Goal: Task Accomplishment & Management: Complete application form

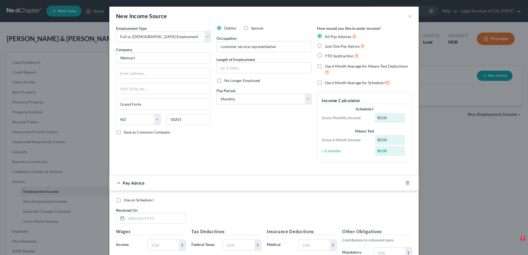
select select "0"
select select "29"
select select "0"
click at [244, 67] on input "text" at bounding box center [264, 68] width 94 height 10
type input "11.5 yrs"
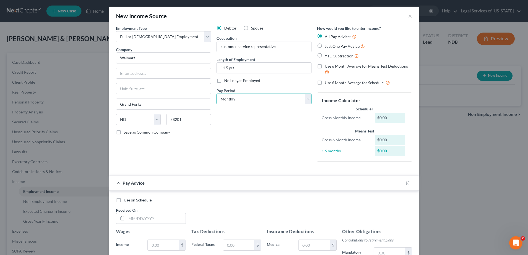
scroll to position [83, 0]
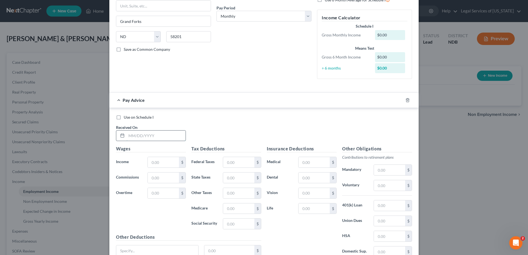
click at [146, 139] on input "text" at bounding box center [155, 136] width 59 height 10
type input "10/01/2025"
type input "3,601"
click at [243, 160] on input "text" at bounding box center [238, 162] width 31 height 10
type input "288"
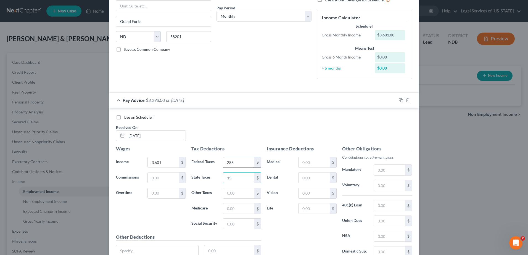
type input "15"
type input "51"
type input "217"
click at [306, 162] on input "text" at bounding box center [313, 161] width 31 height 10
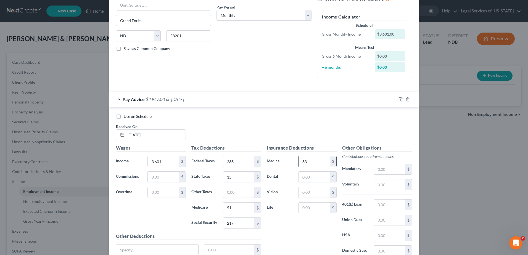
type input "83"
type input "59"
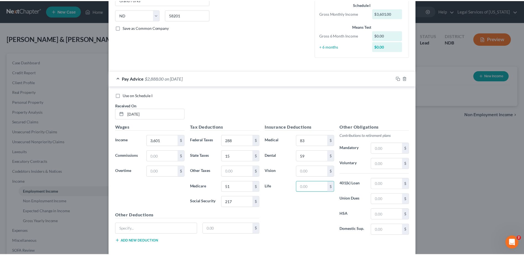
scroll to position [132, 0]
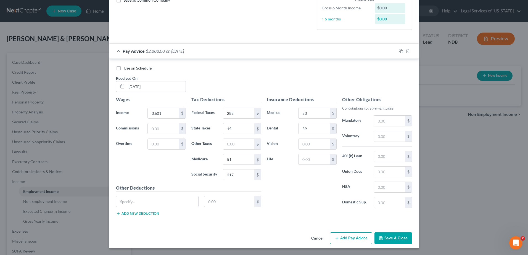
click at [389, 238] on button "Save & Close" at bounding box center [393, 238] width 38 height 12
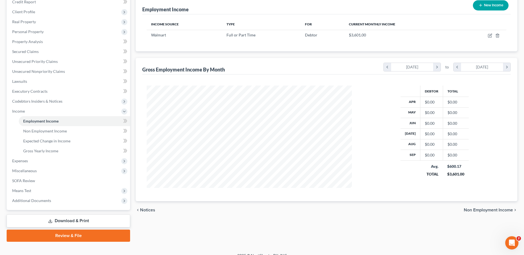
scroll to position [78, 0]
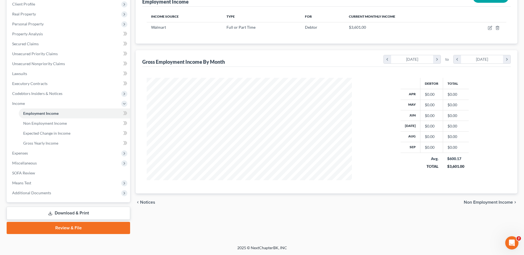
click at [479, 204] on span "Non Employment Income" at bounding box center [488, 202] width 49 height 4
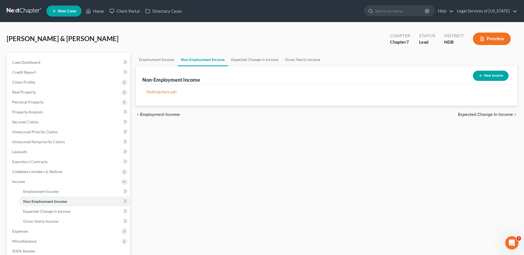
click at [484, 115] on span "Expected Change in Income" at bounding box center [485, 114] width 55 height 4
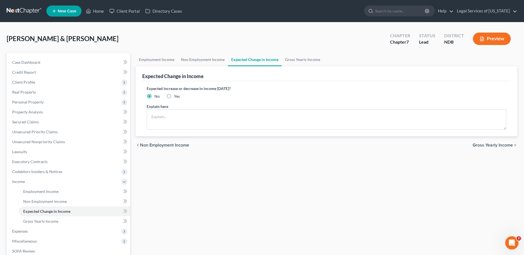
click at [499, 145] on span "Gross Yearly Income" at bounding box center [492, 145] width 40 height 4
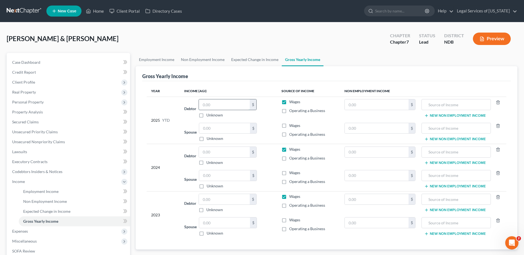
click at [221, 104] on input "text" at bounding box center [224, 104] width 51 height 10
type input "32,409"
click at [219, 152] on input "text" at bounding box center [224, 152] width 51 height 10
type input "35,548"
click at [220, 200] on input "text" at bounding box center [224, 199] width 51 height 10
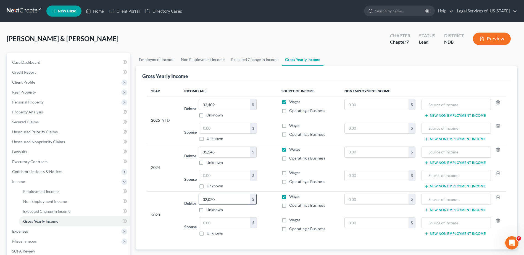
type input "32,020"
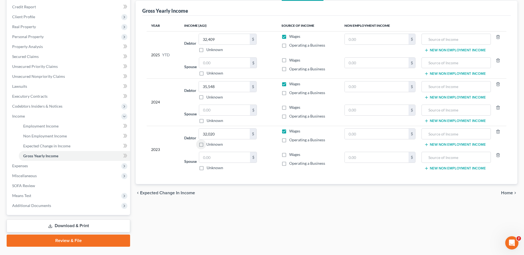
scroll to position [78, 0]
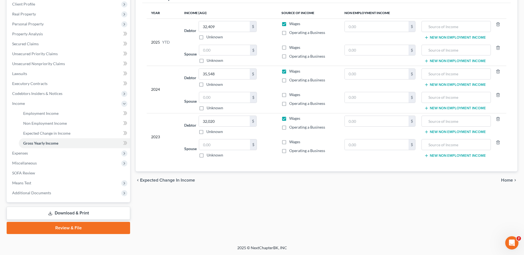
click at [512, 180] on span "Home" at bounding box center [507, 180] width 12 height 4
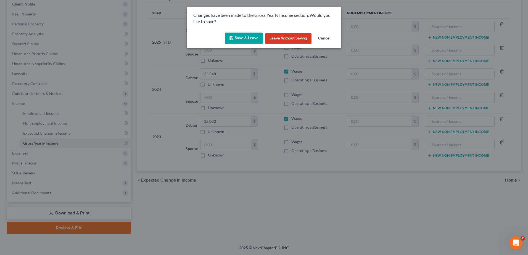
click at [255, 40] on button "Save & Leave" at bounding box center [244, 39] width 38 height 12
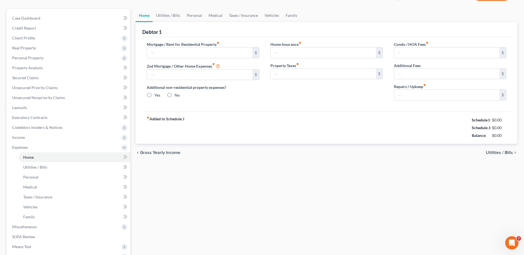
type input "0.00"
radio input "true"
type input "0.00"
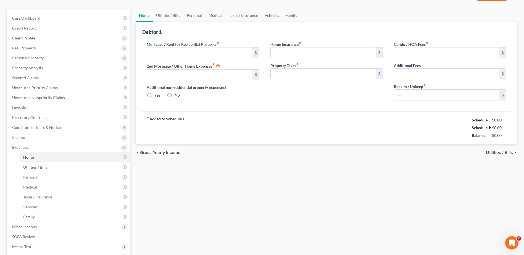
type input "0.00"
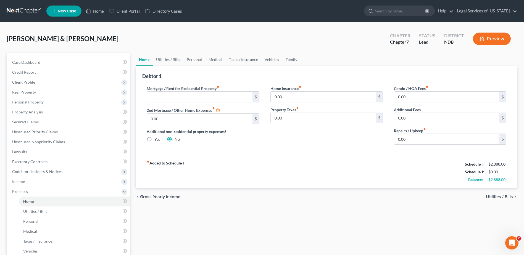
scroll to position [83, 0]
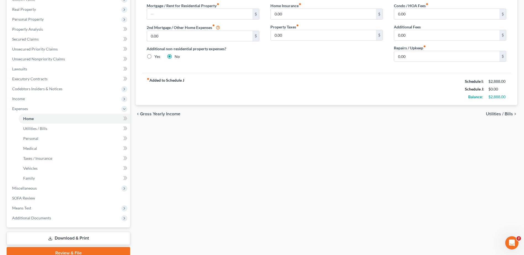
click at [494, 114] on span "Utilities / Bills" at bounding box center [499, 114] width 27 height 4
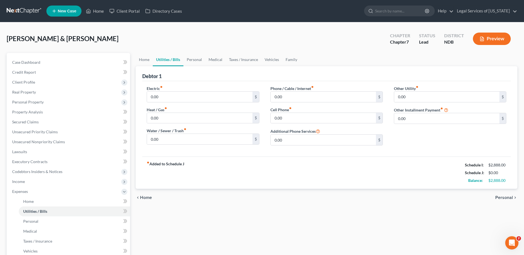
click at [149, 197] on span "Home" at bounding box center [146, 197] width 12 height 4
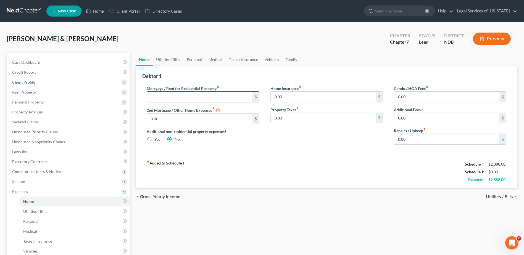
click at [170, 98] on input "text" at bounding box center [199, 97] width 105 height 10
type input "1,200"
click at [503, 198] on span "Utilities / Bills" at bounding box center [499, 197] width 27 height 4
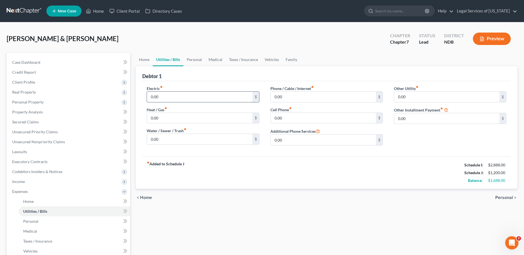
click at [189, 99] on input "0.00" at bounding box center [199, 97] width 105 height 10
type input "95"
type input "70"
type input "38"
click at [506, 196] on span "Personal" at bounding box center [504, 197] width 18 height 4
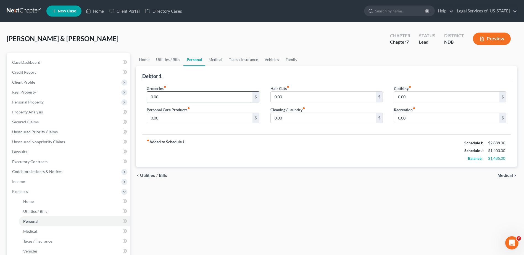
click at [177, 99] on input "0.00" at bounding box center [199, 97] width 105 height 10
type input "600"
type input "60"
type input "50"
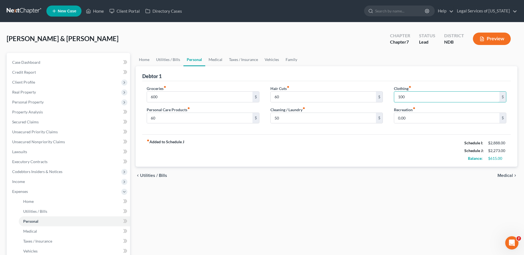
type input "100"
type input "60"
click at [507, 174] on span "Medical" at bounding box center [504, 175] width 15 height 4
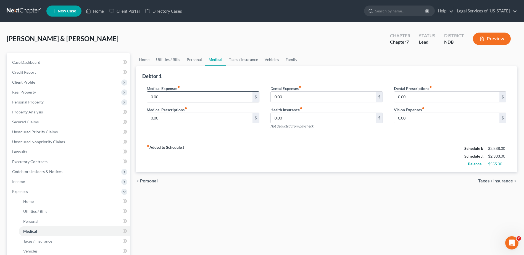
click at [207, 96] on input "0.00" at bounding box center [199, 97] width 105 height 10
type input "60"
type input "200"
type input "40"
click at [487, 182] on span "Taxes / Insurance" at bounding box center [495, 181] width 35 height 4
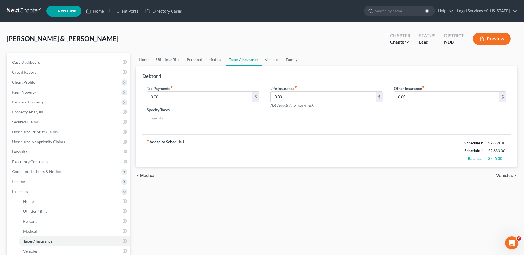
click at [512, 176] on span "Vehicles" at bounding box center [504, 175] width 17 height 4
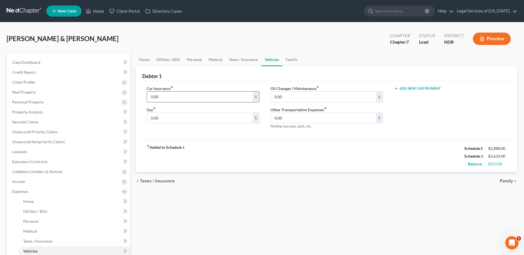
click at [208, 99] on input "0.00" at bounding box center [199, 97] width 105 height 10
type input "75"
type input "150"
type input "50"
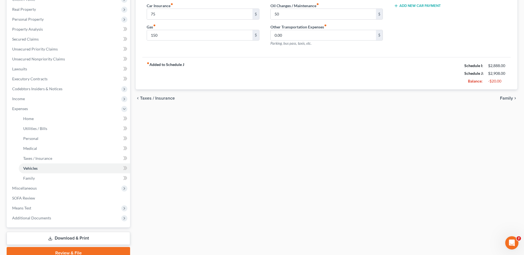
click at [502, 98] on span "Family" at bounding box center [506, 98] width 13 height 4
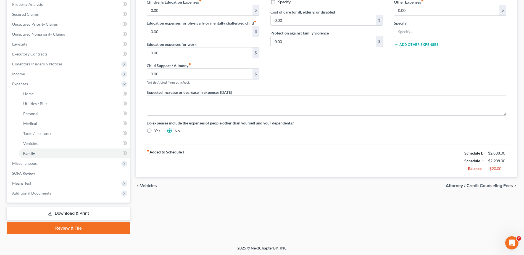
scroll to position [108, 0]
click at [491, 184] on span "Attorney / Credit Counseling Fees" at bounding box center [479, 185] width 67 height 4
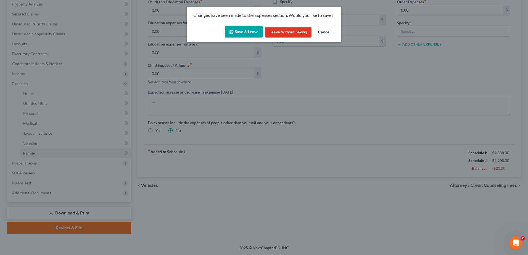
click at [248, 33] on button "Save & Leave" at bounding box center [244, 32] width 38 height 12
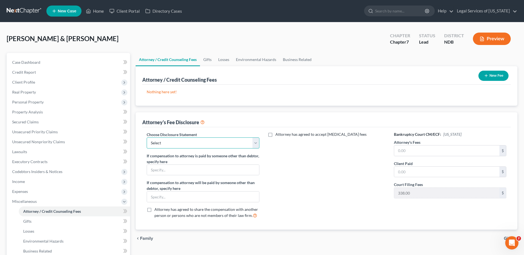
click at [252, 144] on select "Select Disclosure of Compensation of Attorney for Debtor(s)" at bounding box center [203, 142] width 112 height 11
select select "0"
click at [147, 137] on select "Select Disclosure of Compensation of Attorney for Debtor(s)" at bounding box center [203, 142] width 112 height 11
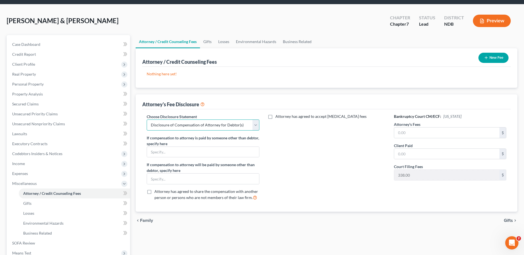
scroll to position [28, 0]
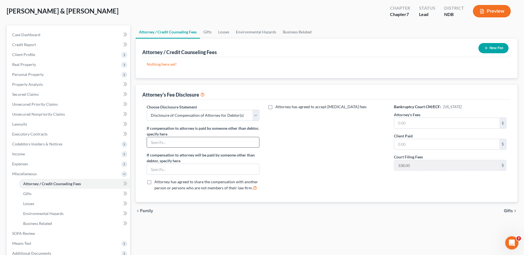
click at [176, 141] on input "text" at bounding box center [203, 142] width 112 height 10
type input "Petitioner is represented pro [PERSON_NAME] by Legal Services of [US_STATE]"
click at [509, 210] on span "Gifts" at bounding box center [508, 211] width 9 height 4
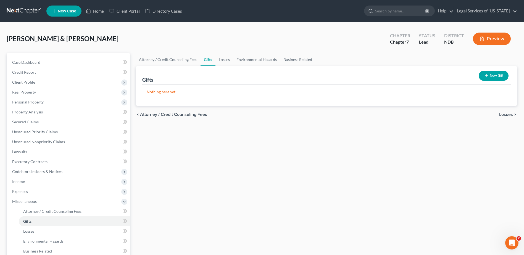
click at [504, 112] on span "Losses" at bounding box center [506, 114] width 14 height 4
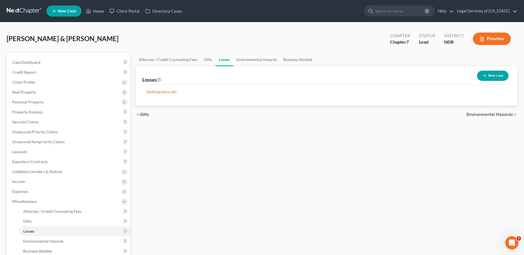
click at [505, 113] on span "Environmental Hazards" at bounding box center [489, 114] width 46 height 4
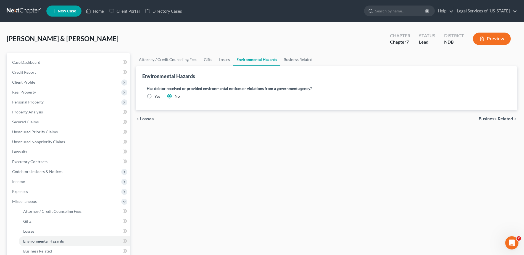
click at [490, 119] on span "Business Related" at bounding box center [495, 119] width 34 height 4
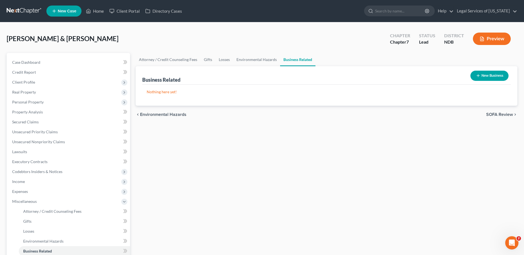
click at [492, 116] on span "SOFA Review" at bounding box center [499, 114] width 27 height 4
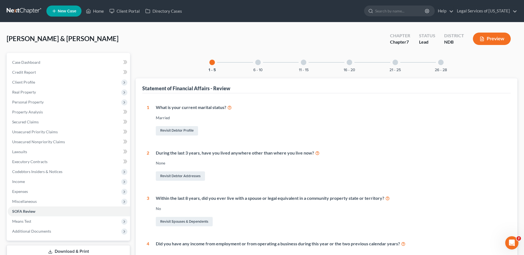
click at [255, 63] on div at bounding box center [258, 63] width 6 height 6
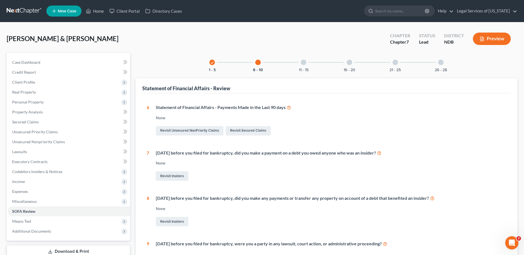
click at [303, 65] on div at bounding box center [304, 63] width 6 height 6
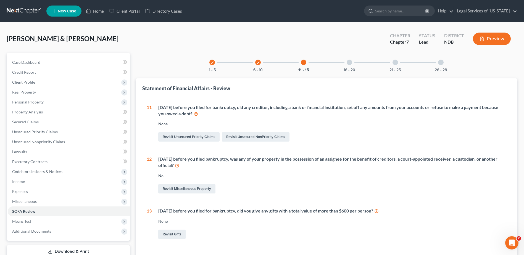
click at [348, 63] on div at bounding box center [349, 63] width 6 height 6
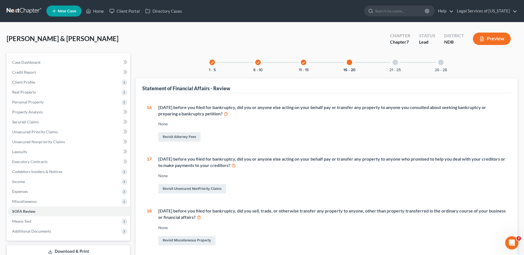
click at [396, 62] on div at bounding box center [395, 63] width 6 height 6
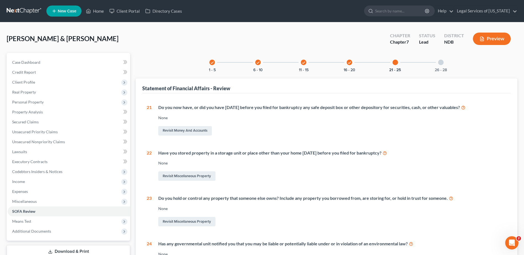
click at [442, 62] on div at bounding box center [441, 63] width 6 height 6
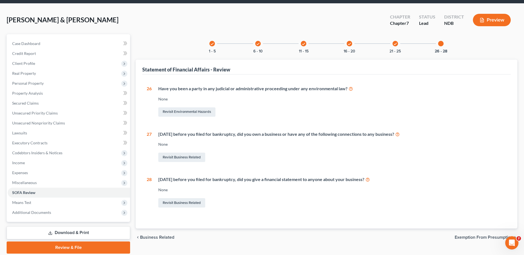
scroll to position [38, 0]
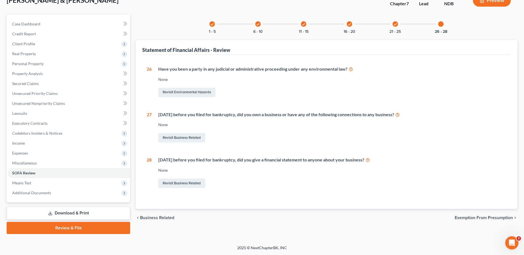
click at [460, 219] on span "Exemption from Presumption" at bounding box center [483, 218] width 58 height 4
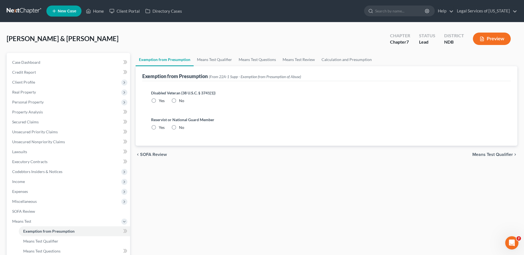
click at [477, 154] on span "Means Test Qualifier" at bounding box center [492, 154] width 41 height 4
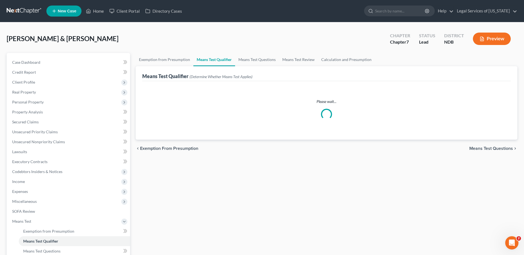
click at [480, 149] on span "Means Test Questions" at bounding box center [491, 148] width 44 height 4
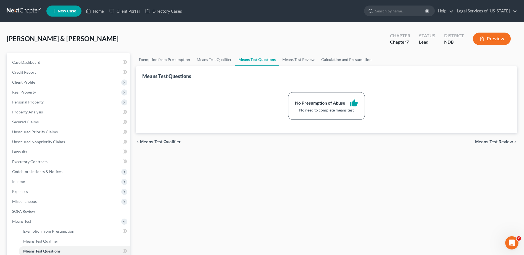
click at [483, 141] on span "Means Test Review" at bounding box center [494, 142] width 38 height 4
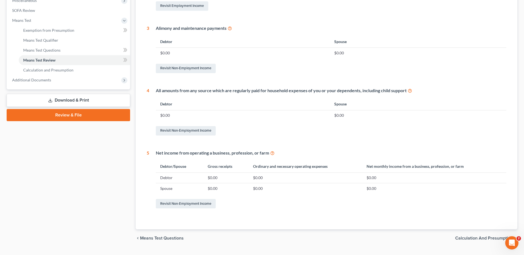
scroll to position [214, 0]
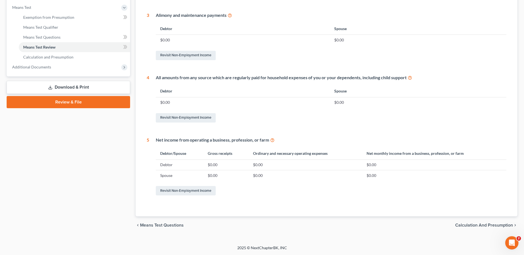
click at [480, 225] on span "Calculation and Presumption" at bounding box center [484, 225] width 58 height 4
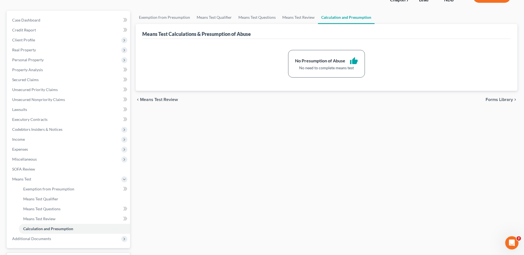
scroll to position [83, 0]
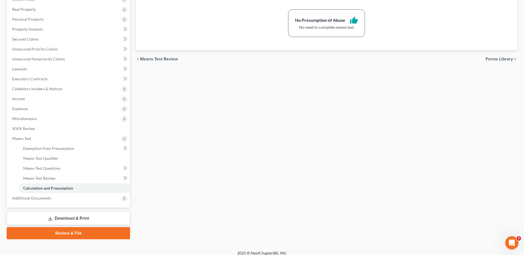
click at [61, 223] on link "Download & Print" at bounding box center [68, 218] width 123 height 13
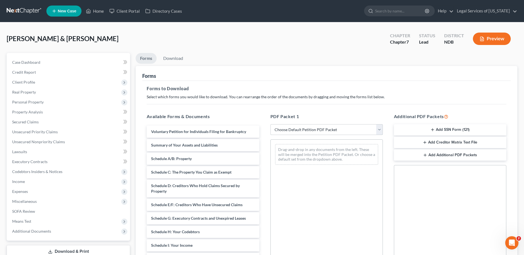
click at [381, 131] on select "Choose Default Petition PDF Packet Complete Bankruptcy Petition (all forms and …" at bounding box center [326, 129] width 112 height 11
select select "0"
click at [270, 124] on select "Choose Default Petition PDF Packet Complete Bankruptcy Petition (all forms and …" at bounding box center [326, 129] width 112 height 11
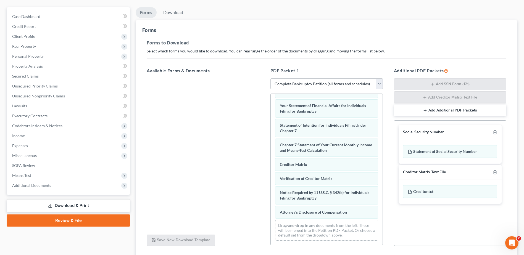
scroll to position [86, 0]
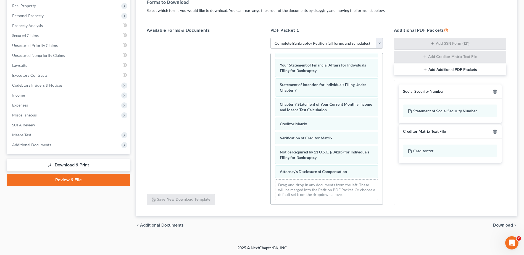
click at [503, 224] on span "Download" at bounding box center [503, 225] width 20 height 4
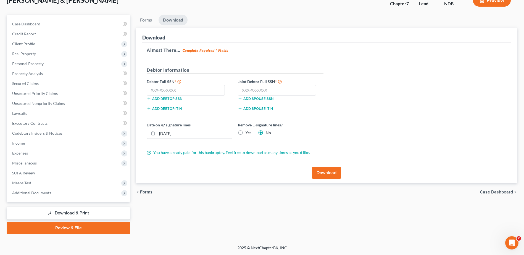
scroll to position [38, 0]
click at [163, 91] on input "text" at bounding box center [186, 90] width 78 height 11
type input "550-97-0831"
click at [262, 91] on input "text" at bounding box center [277, 90] width 78 height 11
type input "501-88-9368"
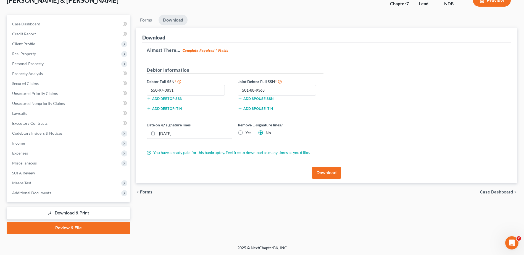
click at [329, 173] on button "Download" at bounding box center [326, 173] width 29 height 12
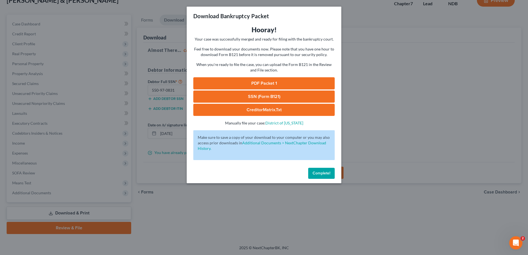
click at [273, 82] on link "PDF Packet 1" at bounding box center [263, 83] width 141 height 12
click at [253, 97] on link "SSN (Form B121)" at bounding box center [263, 97] width 141 height 12
click at [322, 175] on span "Complete!" at bounding box center [322, 173] width 18 height 5
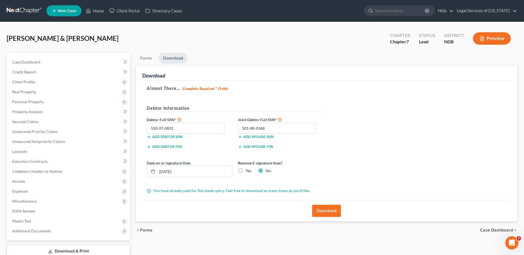
scroll to position [0, 0]
click at [98, 13] on link "Home" at bounding box center [94, 11] width 23 height 10
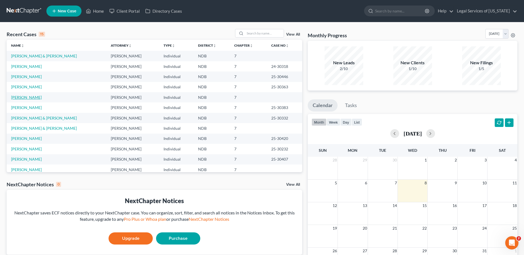
click at [26, 97] on link "[PERSON_NAME]" at bounding box center [26, 97] width 31 height 5
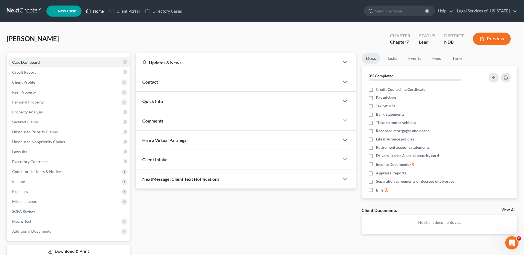
click at [94, 12] on link "Home" at bounding box center [94, 11] width 23 height 10
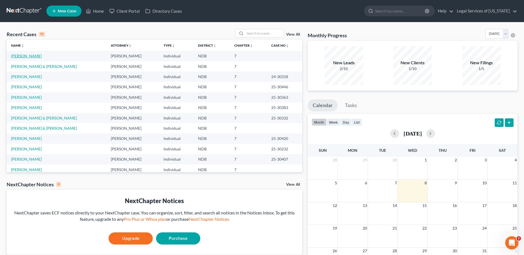
click at [22, 56] on link "[PERSON_NAME]" at bounding box center [26, 56] width 31 height 5
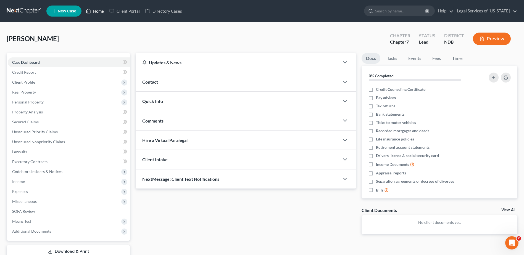
click at [97, 9] on link "Home" at bounding box center [94, 11] width 23 height 10
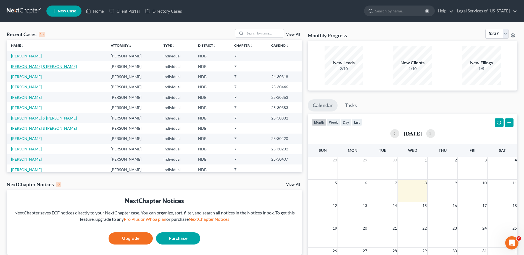
click at [26, 67] on link "[PERSON_NAME] & [PERSON_NAME]" at bounding box center [44, 66] width 66 height 5
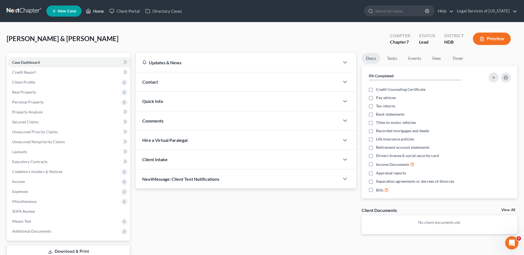
click at [95, 11] on link "Home" at bounding box center [94, 11] width 23 height 10
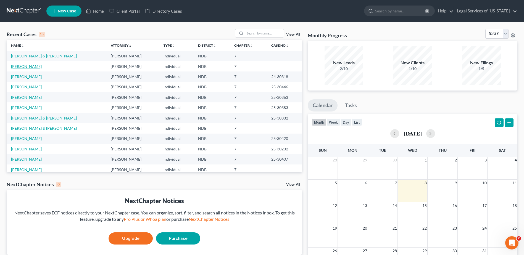
click at [20, 68] on link "[PERSON_NAME]" at bounding box center [26, 66] width 31 height 5
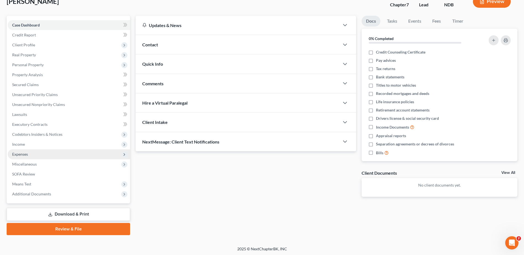
scroll to position [38, 0]
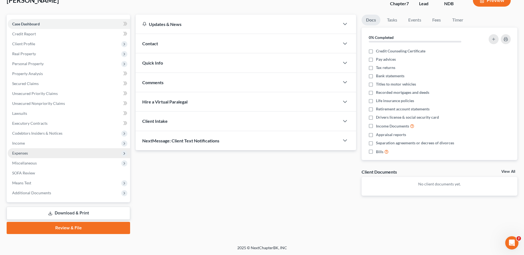
click at [29, 152] on span "Expenses" at bounding box center [69, 153] width 122 height 10
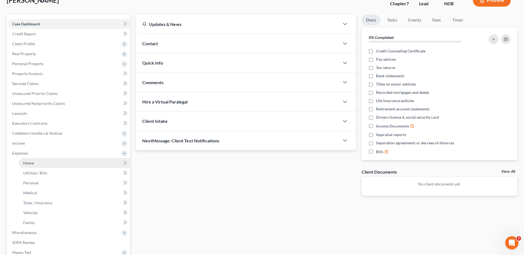
click at [26, 164] on span "Home" at bounding box center [28, 163] width 10 height 5
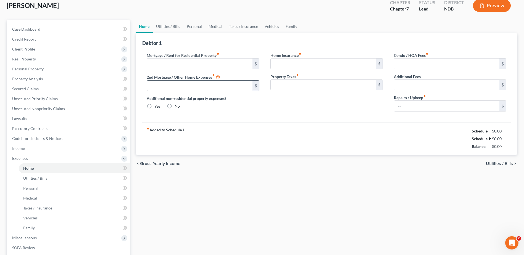
scroll to position [13, 0]
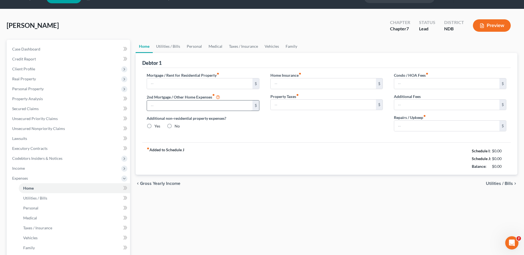
type input "0.00"
radio input "true"
type input "0.00"
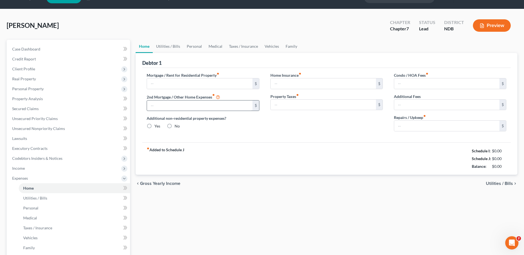
type input "0.00"
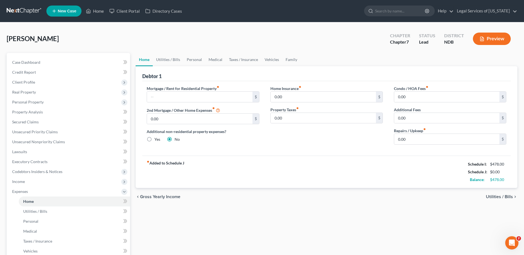
click at [502, 196] on span "Utilities / Bills" at bounding box center [499, 197] width 27 height 4
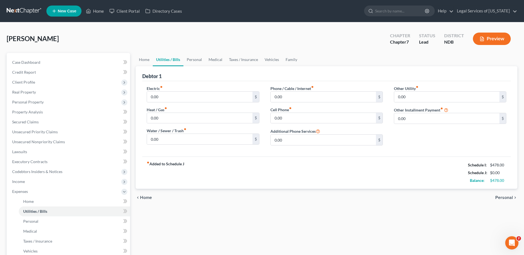
click at [502, 196] on span "Personal" at bounding box center [504, 197] width 18 height 4
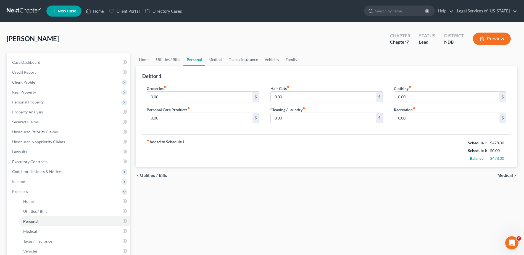
click at [502, 196] on div "Home Utilities / Bills Personal Medical Taxes / Insurance Vehicles Family Debto…" at bounding box center [326, 197] width 387 height 289
click at [506, 175] on span "Medical" at bounding box center [504, 175] width 15 height 4
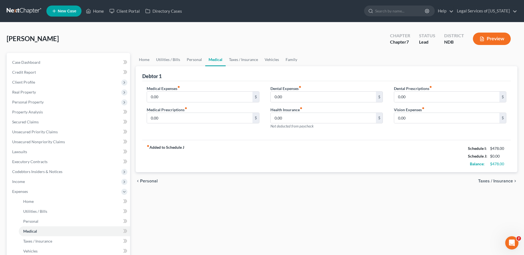
click at [504, 182] on span "Taxes / Insurance" at bounding box center [495, 181] width 35 height 4
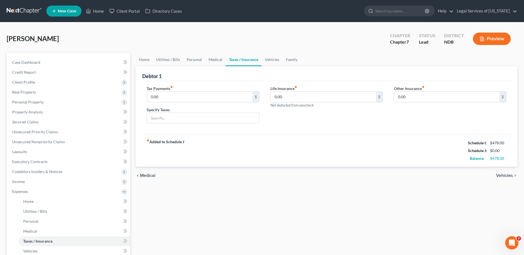
click at [504, 182] on div "chevron_left Medical Vehicles chevron_right" at bounding box center [327, 176] width 382 height 18
click at [507, 175] on span "Vehicles" at bounding box center [504, 175] width 17 height 4
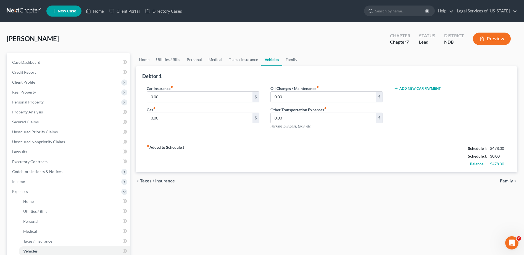
click at [508, 179] on span "Family" at bounding box center [506, 181] width 13 height 4
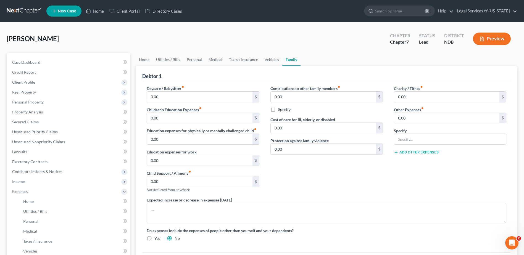
scroll to position [108, 0]
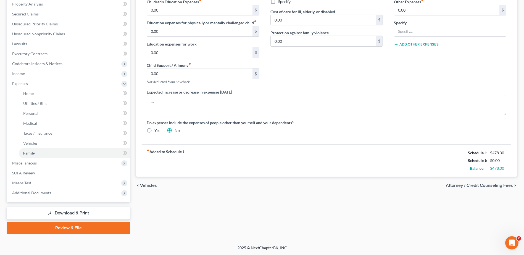
click at [497, 184] on span "Attorney / Credit Counseling Fees" at bounding box center [479, 185] width 67 height 4
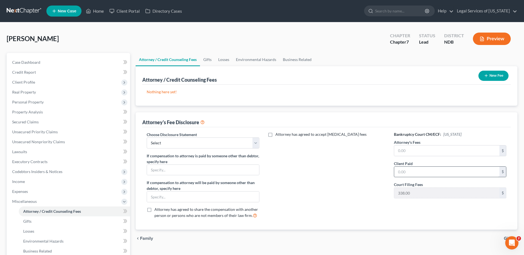
scroll to position [55, 0]
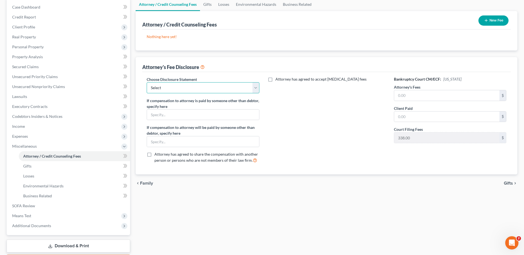
drag, startPoint x: 246, startPoint y: 87, endPoint x: 242, endPoint y: 87, distance: 4.4
click at [245, 87] on select "Select Disclosure of Compensation of Attorney for Debtor(s)" at bounding box center [203, 87] width 112 height 11
click at [147, 82] on select "Select Disclosure of Compensation of Attorney for Debtor(s)" at bounding box center [203, 87] width 112 height 11
click at [258, 84] on select "Select Disclosure of Compensation of Attorney for Debtor(s)" at bounding box center [203, 87] width 112 height 11
select select "0"
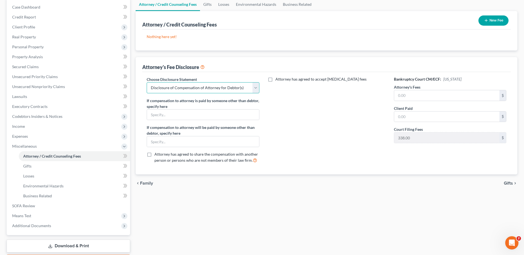
click at [147, 82] on select "Select Disclosure of Compensation of Attorney for Debtor(s)" at bounding box center [203, 87] width 112 height 11
click at [188, 117] on input "text" at bounding box center [203, 115] width 112 height 10
type input "Petitioner is represented pro [PERSON_NAME] by Legal Services of [US_STATE]"
click at [509, 183] on span "Gifts" at bounding box center [508, 183] width 9 height 4
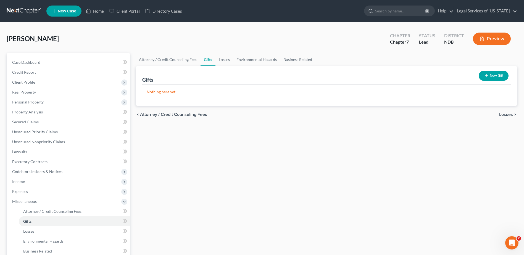
scroll to position [55, 0]
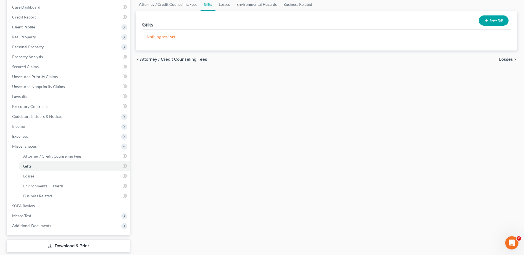
select select "0"
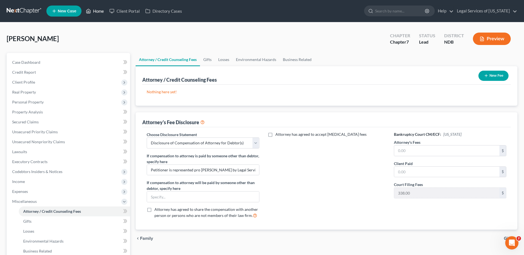
click at [104, 10] on link "Home" at bounding box center [94, 11] width 23 height 10
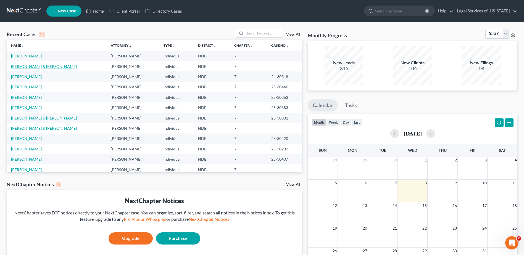
click at [21, 64] on link "[PERSON_NAME] & [PERSON_NAME]" at bounding box center [44, 66] width 66 height 5
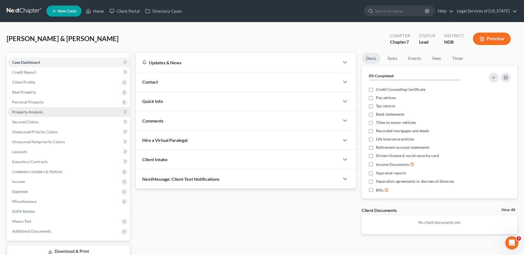
click at [25, 114] on span "Property Analysis" at bounding box center [27, 112] width 31 height 5
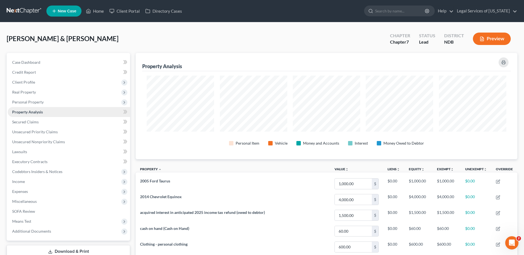
scroll to position [106, 382]
click at [15, 100] on span "Personal Property" at bounding box center [27, 102] width 31 height 5
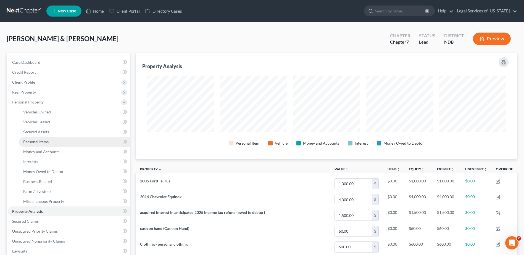
click at [32, 143] on span "Personal Items" at bounding box center [35, 141] width 25 height 5
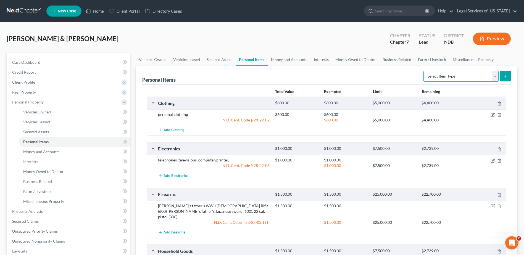
click at [497, 75] on select "Select Item Type Clothing (A/B: 11) Collectibles Of Value (A/B: 8) Electronics …" at bounding box center [460, 76] width 75 height 11
select select "sports_and_hobby_equipment"
click at [424, 71] on select "Select Item Type Clothing (A/B: 11) Collectibles Of Value (A/B: 8) Electronics …" at bounding box center [460, 76] width 75 height 11
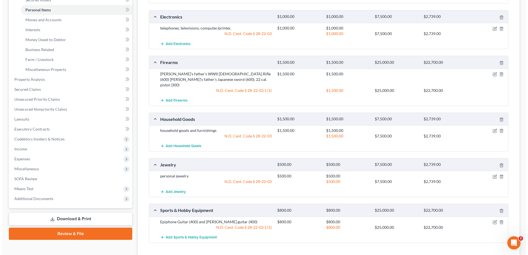
scroll to position [138, 0]
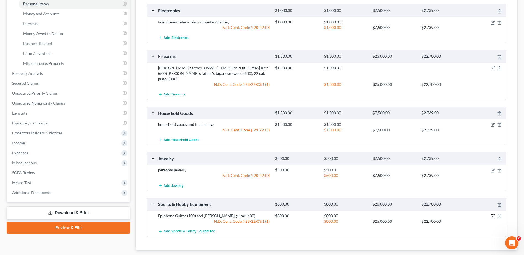
click at [493, 214] on icon "button" at bounding box center [492, 216] width 4 height 4
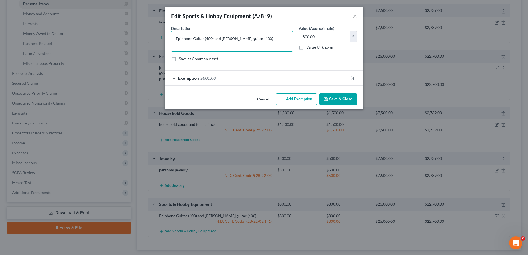
click at [258, 39] on textarea "Epiphone Guitar (400) and Alvarez guitar (400)" at bounding box center [232, 41] width 122 height 20
type textarea "Epiphone Guitar (400) and Alvarez guitar (400) and Fender Squire Stagemaster gu…"
type input "1,000"
click at [351, 78] on icon "button" at bounding box center [352, 78] width 4 height 4
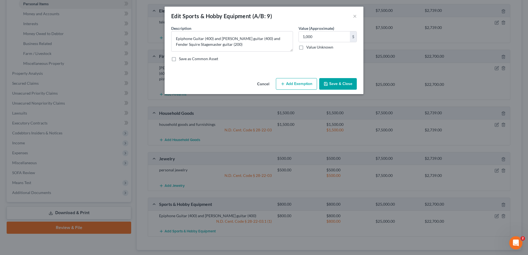
click at [308, 88] on button "Add Exemption" at bounding box center [296, 84] width 41 height 12
select select "2"
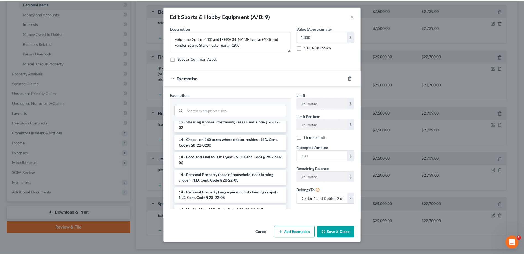
scroll to position [55, 0]
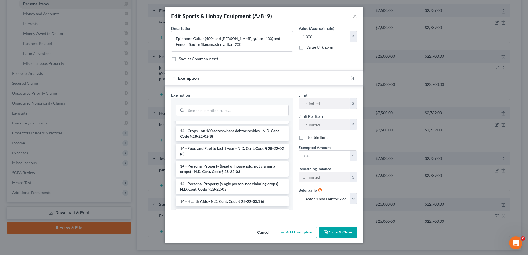
click at [231, 167] on li "14 - Personal Property (head of household, not claiming crops) - N.D. Cent. Cod…" at bounding box center [232, 168] width 113 height 15
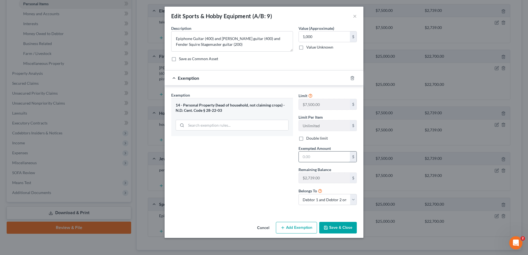
drag, startPoint x: 309, startPoint y: 157, endPoint x: 307, endPoint y: 153, distance: 4.0
click at [309, 157] on input "text" at bounding box center [324, 157] width 51 height 10
type input "1,000"
click at [338, 230] on button "Save & Close" at bounding box center [338, 228] width 38 height 12
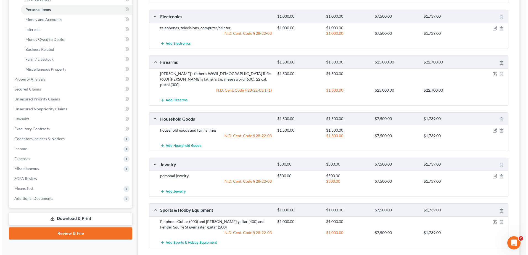
scroll to position [61, 0]
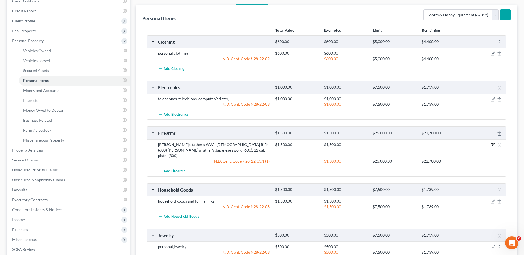
click at [492, 144] on icon "button" at bounding box center [492, 145] width 4 height 4
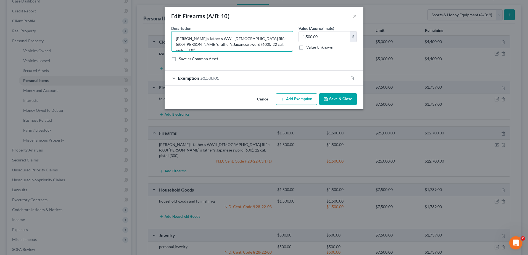
click at [200, 45] on textarea "Jim's father's WWII Japanese Rifle (600) Jim's father's Japanese sword (600), 2…" at bounding box center [232, 41] width 122 height 20
click at [253, 44] on textarea "Jim's father's WWII Japanese Rifle (600) Jim's father's Japanese sword (600), C…" at bounding box center [232, 41] width 122 height 20
type textarea "Jim's father's WWII Japanese Rifle (600) Jim's father's Japanese sword (600), C…"
type input "2"
type input "2,700"
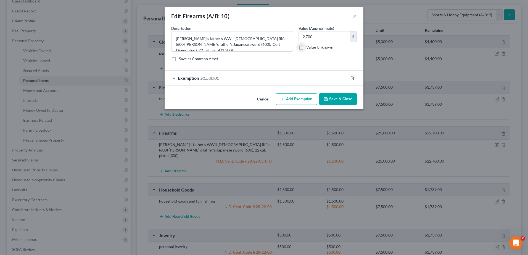
click at [352, 78] on line "button" at bounding box center [352, 78] width 0 height 1
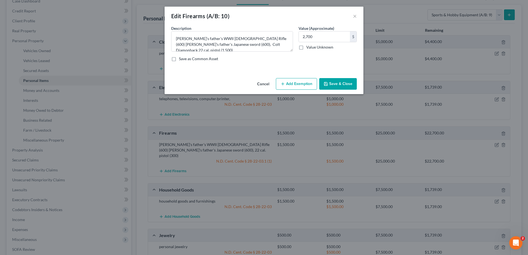
click at [302, 86] on button "Add Exemption" at bounding box center [296, 84] width 41 height 12
select select "2"
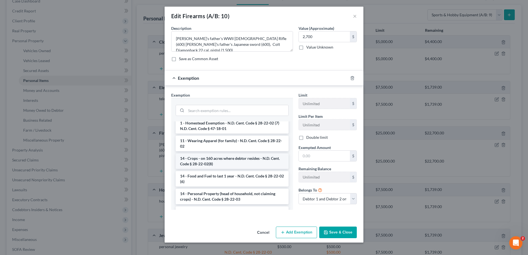
scroll to position [55, 0]
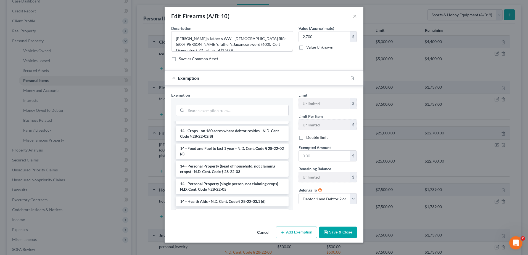
click at [211, 167] on li "14 - Personal Property (head of household, not claiming crops) - N.D. Cent. Cod…" at bounding box center [232, 168] width 113 height 15
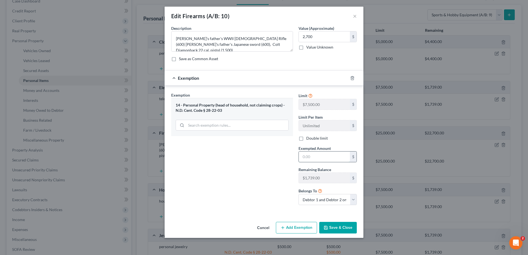
click at [313, 158] on input "text" at bounding box center [324, 157] width 51 height 10
type input "2,700"
click at [205, 111] on div "14 - Personal Property (head of household, not claiming crops) - N.D. Cent. Cod…" at bounding box center [232, 108] width 113 height 10
click at [351, 78] on icon "button" at bounding box center [352, 78] width 4 height 4
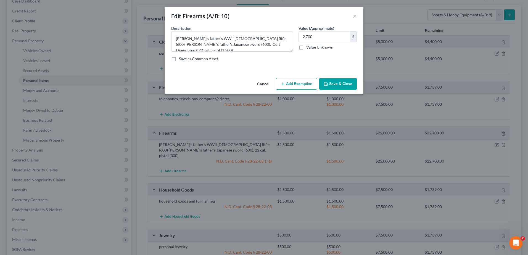
click at [302, 83] on button "Add Exemption" at bounding box center [296, 84] width 41 height 12
select select "2"
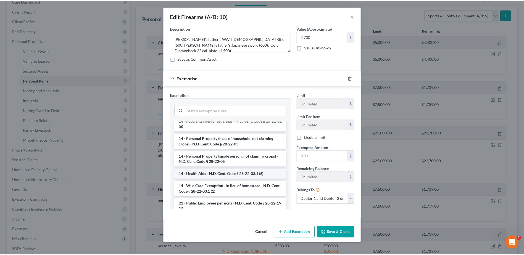
scroll to position [110, 0]
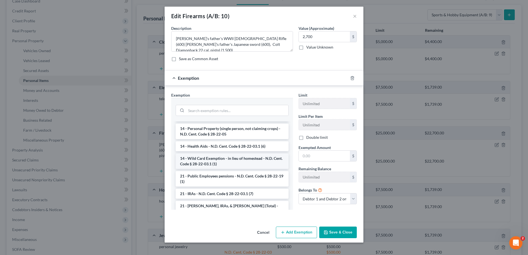
click at [214, 160] on li "14 - Wild Card Exemption - in lieu of homestead - N.D. Cent. Code § 28-22-03.1 …" at bounding box center [232, 161] width 113 height 15
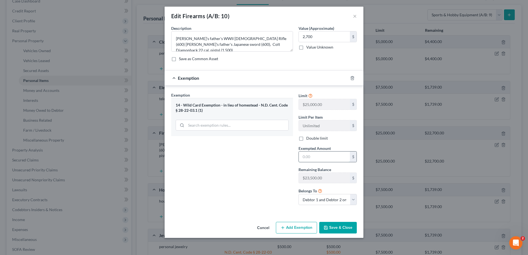
click at [312, 158] on input "text" at bounding box center [324, 157] width 51 height 10
type input "2,700"
click at [335, 228] on button "Save & Close" at bounding box center [338, 228] width 38 height 12
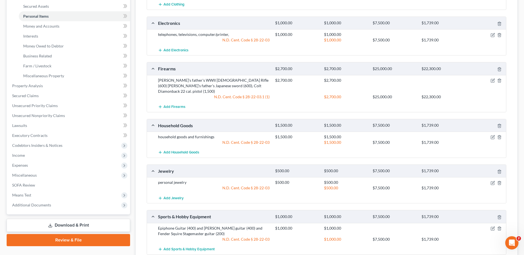
scroll to position [172, 0]
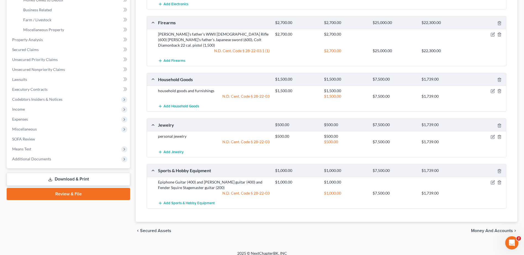
click at [482, 229] on span "Money and Accounts" at bounding box center [492, 231] width 42 height 4
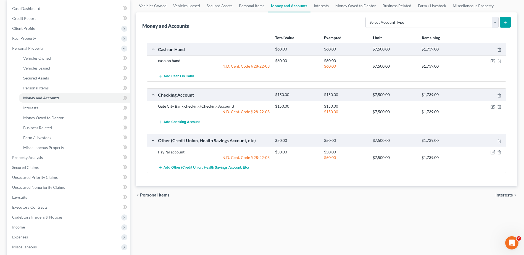
scroll to position [138, 0]
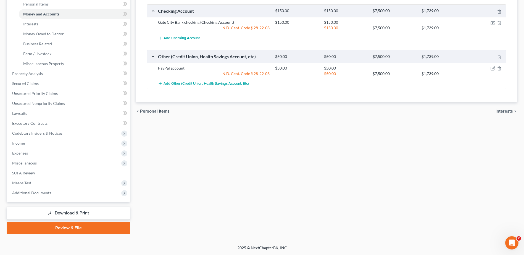
click at [506, 112] on span "Interests" at bounding box center [503, 111] width 17 height 4
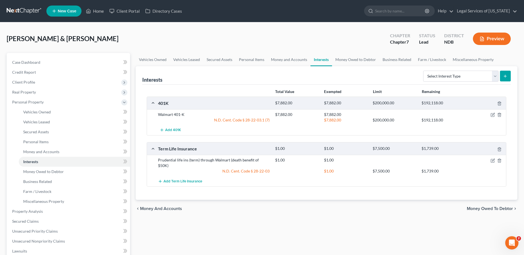
click at [501, 207] on span "Money Owed to Debtor" at bounding box center [490, 209] width 46 height 4
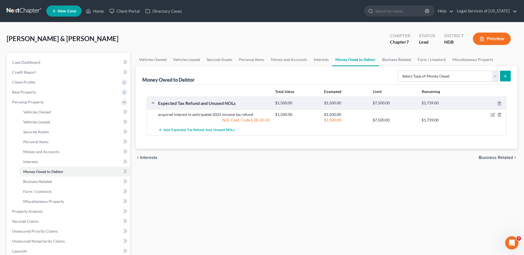
click at [492, 156] on span "Business Related" at bounding box center [495, 157] width 34 height 4
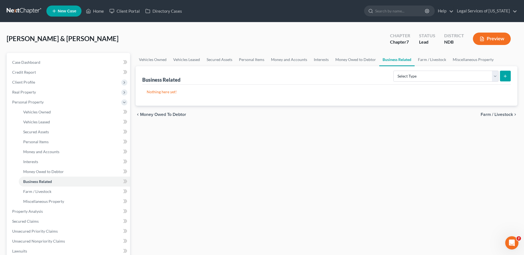
click at [494, 115] on span "Farm / Livestock" at bounding box center [496, 114] width 32 height 4
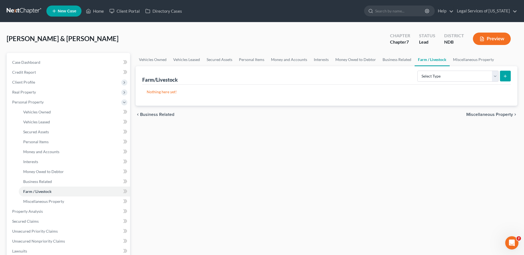
click at [492, 118] on div "chevron_left Business Related Miscellaneous Property chevron_right" at bounding box center [327, 115] width 382 height 18
click at [492, 114] on span "Miscellaneous Property" at bounding box center [489, 114] width 47 height 4
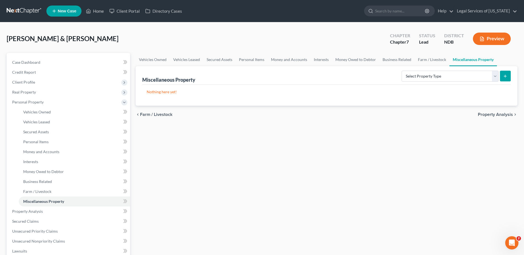
click at [496, 115] on span "Property Analysis" at bounding box center [495, 114] width 35 height 4
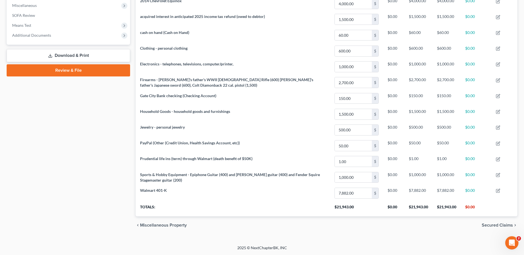
click at [486, 226] on span "Secured Claims" at bounding box center [496, 225] width 31 height 4
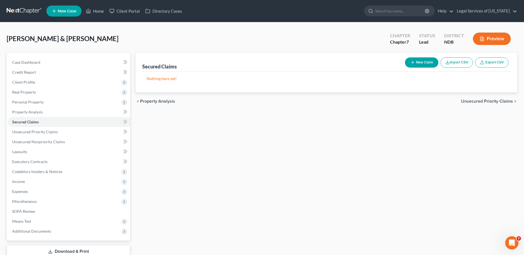
click at [495, 99] on span "Unsecured Priority Claims" at bounding box center [487, 101] width 52 height 4
click at [489, 101] on span "Unsecured Nonpriority Claims" at bounding box center [483, 101] width 60 height 4
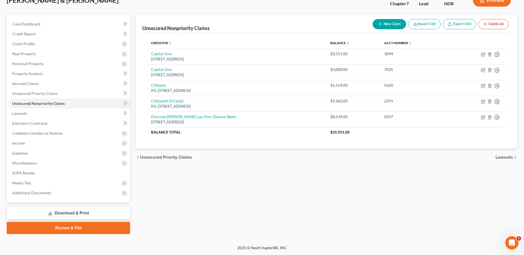
click at [506, 156] on span "Lawsuits" at bounding box center [503, 157] width 17 height 4
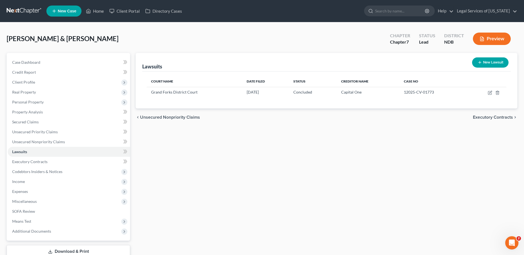
click at [486, 116] on span "Executory Contracts" at bounding box center [493, 117] width 40 height 4
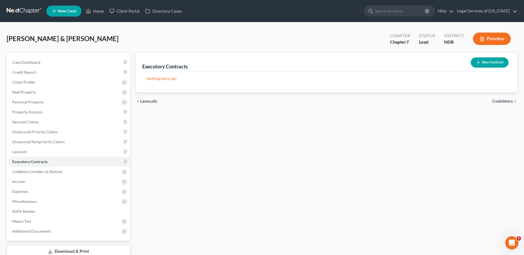
click at [500, 101] on span "Codebtors" at bounding box center [502, 101] width 21 height 4
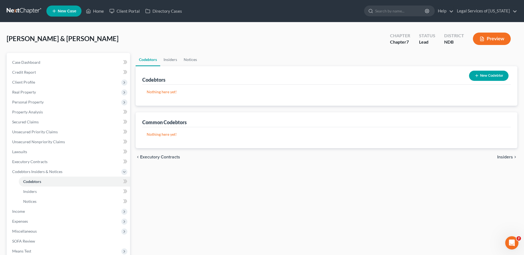
click at [504, 159] on span "Insiders" at bounding box center [505, 157] width 16 height 4
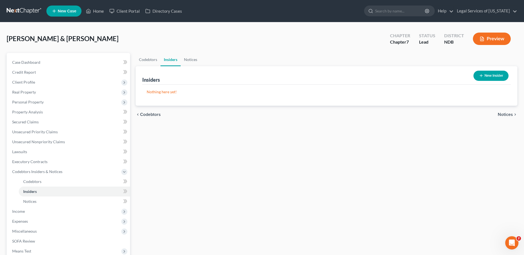
click at [514, 117] on div "chevron_left Codebtors Notices chevron_right" at bounding box center [327, 115] width 382 height 18
click at [512, 116] on span "Notices" at bounding box center [504, 114] width 15 height 4
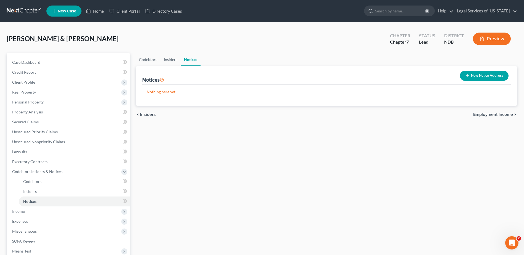
click at [495, 114] on span "Employment Income" at bounding box center [493, 114] width 40 height 4
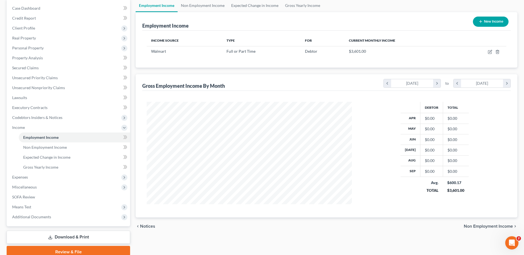
scroll to position [78, 0]
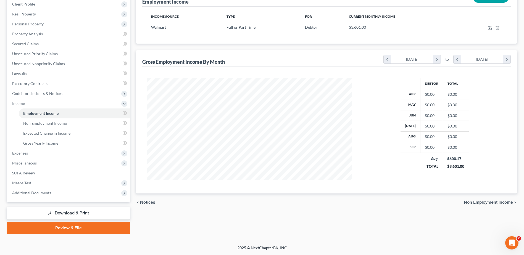
click at [497, 203] on span "Non Employment Income" at bounding box center [488, 202] width 49 height 4
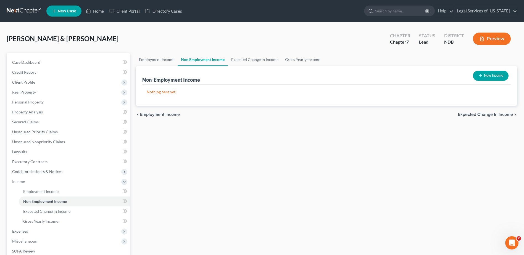
click at [469, 113] on span "Expected Change in Income" at bounding box center [485, 114] width 55 height 4
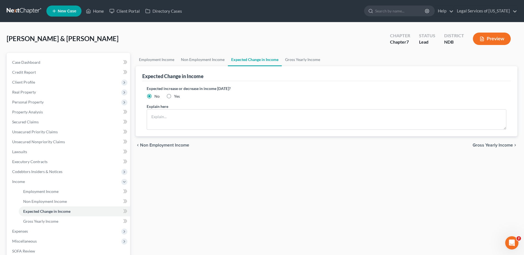
click at [495, 145] on span "Gross Yearly Income" at bounding box center [492, 145] width 40 height 4
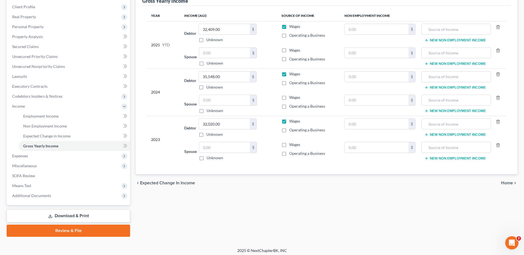
scroll to position [78, 0]
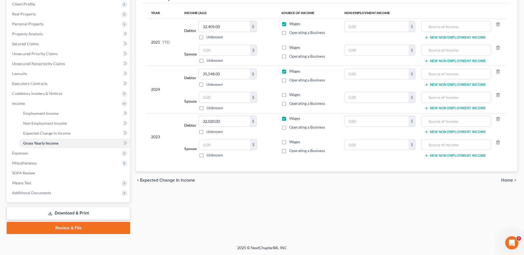
click at [512, 179] on span "Home" at bounding box center [507, 180] width 12 height 4
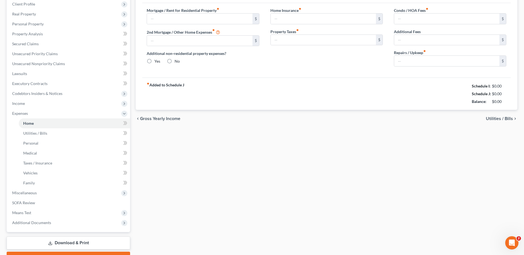
type input "1,200.00"
type input "0.00"
radio input "true"
type input "0.00"
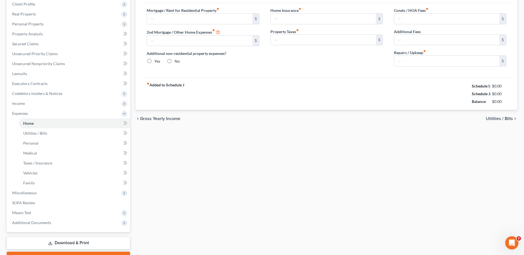
type input "0.00"
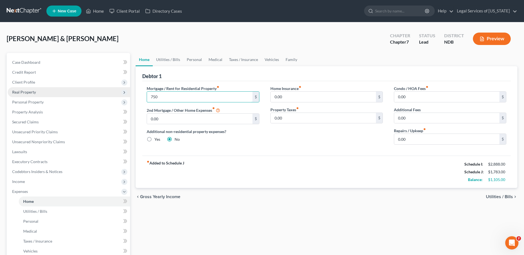
type input "750"
click at [506, 196] on span "Utilities / Bills" at bounding box center [499, 197] width 27 height 4
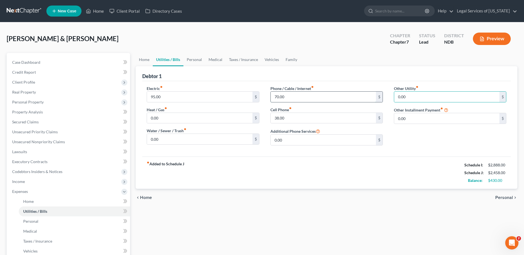
click at [300, 96] on input "70.00" at bounding box center [323, 97] width 105 height 10
type input "105"
click at [503, 196] on span "Personal" at bounding box center [504, 197] width 18 height 4
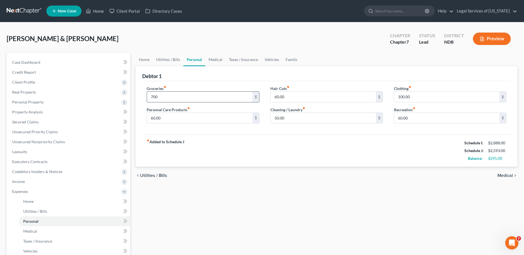
type input "700"
click at [506, 177] on span "Medical" at bounding box center [504, 175] width 15 height 4
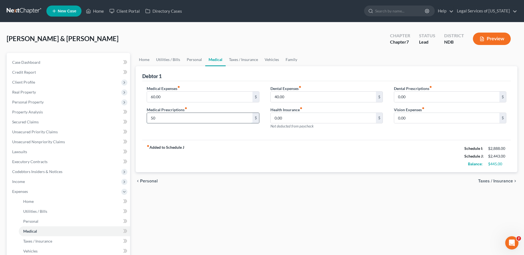
type input "50"
click at [164, 96] on input "60.00" at bounding box center [199, 97] width 105 height 10
type input "80"
type input "60"
type input "40"
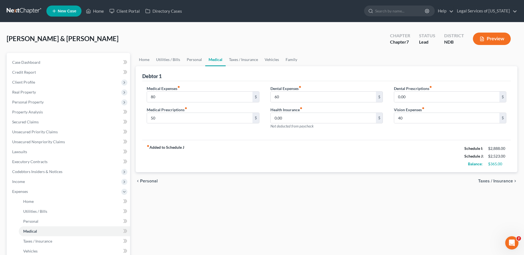
click at [506, 182] on span "Taxes / Insurance" at bounding box center [495, 181] width 35 height 4
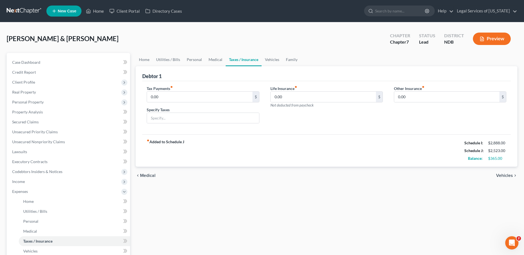
click at [505, 175] on span "Vehicles" at bounding box center [504, 175] width 17 height 4
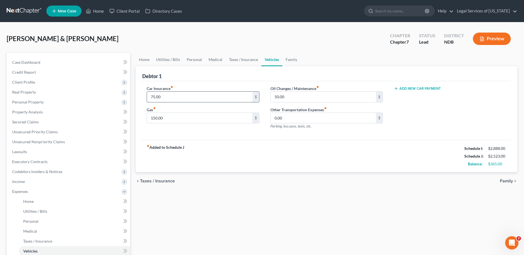
click at [181, 97] on input "75.00" at bounding box center [199, 97] width 105 height 10
type input "95"
type input "200"
type input "80"
click at [505, 181] on span "Family" at bounding box center [506, 181] width 13 height 4
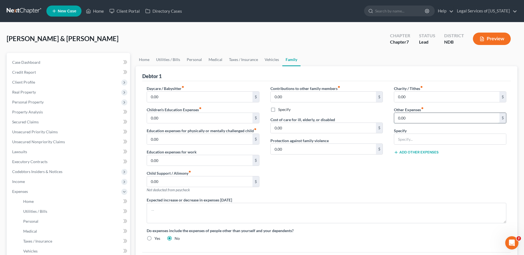
click at [423, 117] on input "0.00" at bounding box center [446, 118] width 105 height 10
type input "100"
type input "misc personal expenses"
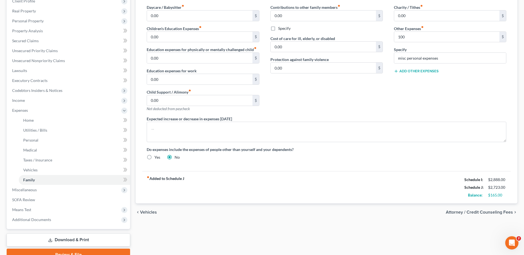
scroll to position [83, 0]
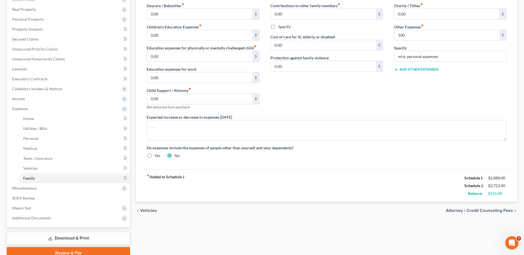
click at [151, 210] on span "Vehicles" at bounding box center [148, 210] width 17 height 4
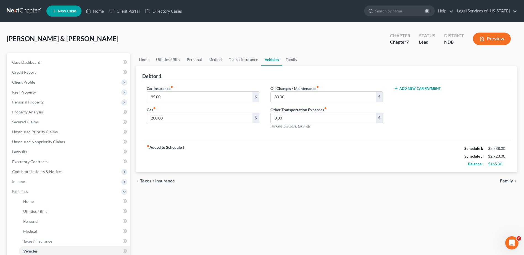
click at [155, 181] on span "Taxes / Insurance" at bounding box center [157, 181] width 35 height 4
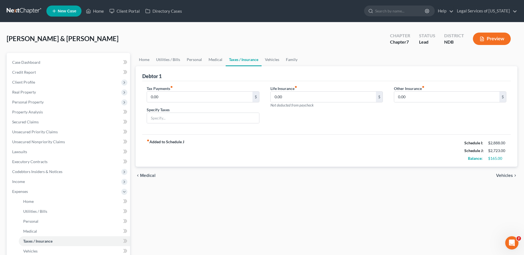
click at [148, 176] on span "Medical" at bounding box center [147, 175] width 15 height 4
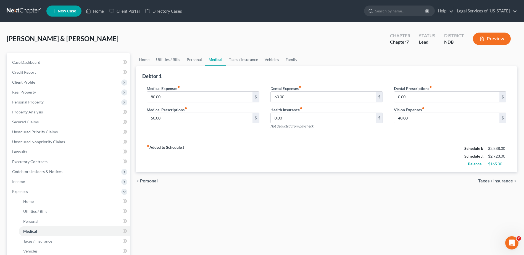
click at [147, 183] on span "Personal" at bounding box center [149, 181] width 18 height 4
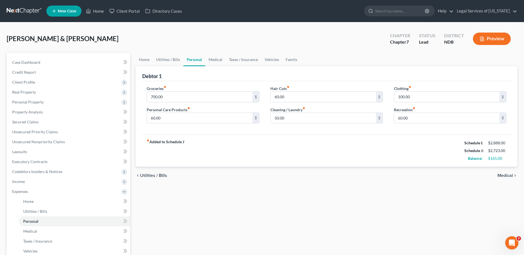
click at [152, 176] on span "Utilities / Bills" at bounding box center [153, 175] width 27 height 4
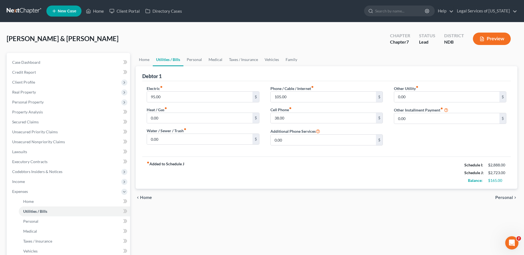
click at [143, 198] on span "Home" at bounding box center [146, 197] width 12 height 4
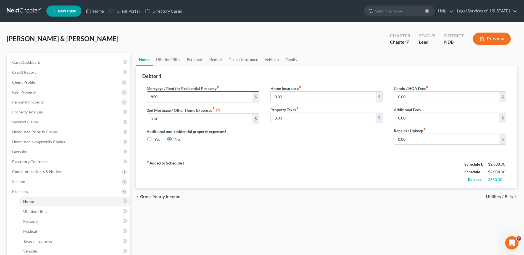
type input "850"
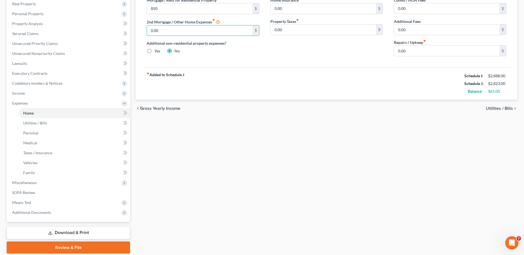
scroll to position [108, 0]
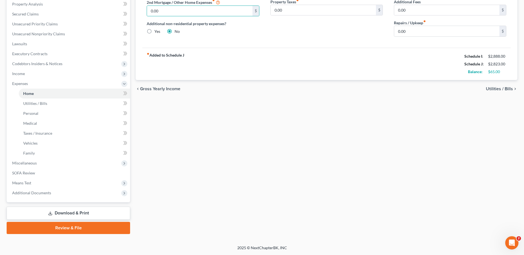
click at [507, 89] on span "Utilities / Bills" at bounding box center [499, 89] width 27 height 4
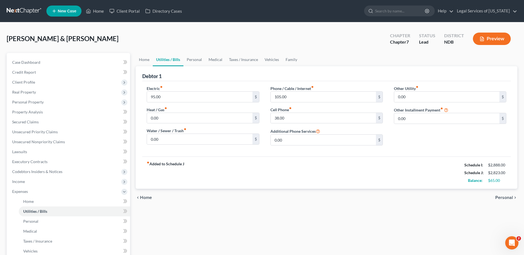
click at [501, 200] on span "Personal" at bounding box center [504, 197] width 18 height 4
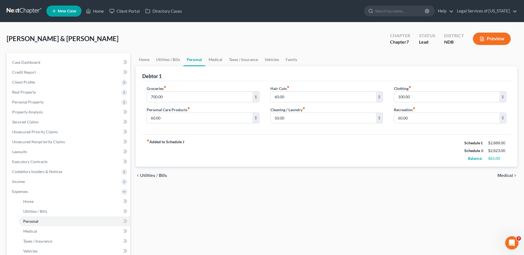
click at [504, 176] on span "Medical" at bounding box center [504, 175] width 15 height 4
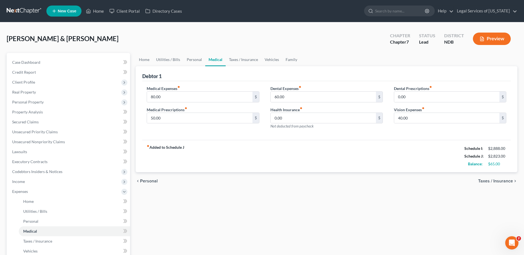
click at [499, 181] on span "Taxes / Insurance" at bounding box center [495, 181] width 35 height 4
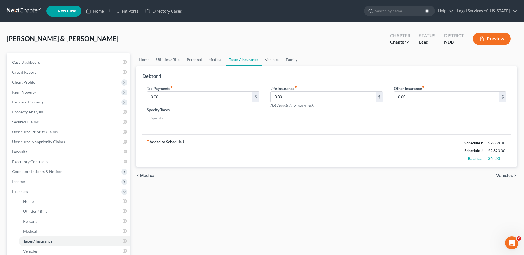
click at [501, 175] on span "Vehicles" at bounding box center [504, 175] width 17 height 4
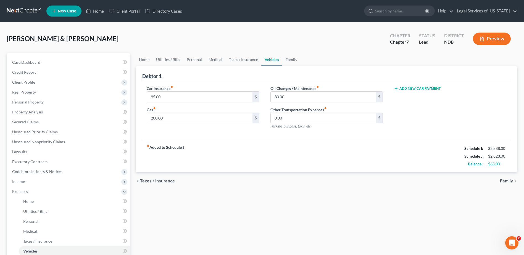
click at [507, 182] on span "Family" at bounding box center [506, 181] width 13 height 4
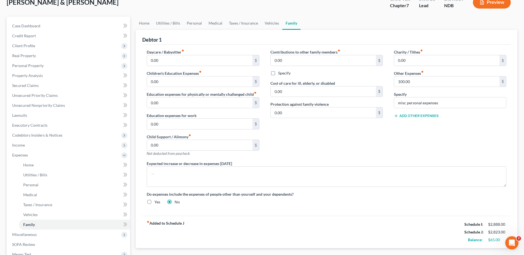
scroll to position [108, 0]
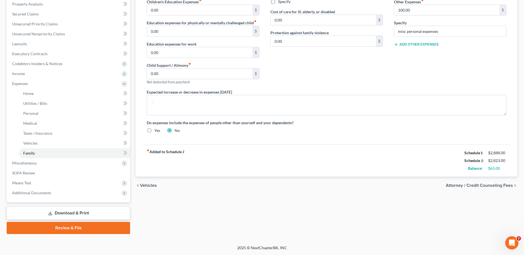
click at [499, 187] on span "Attorney / Credit Counseling Fees" at bounding box center [479, 185] width 67 height 4
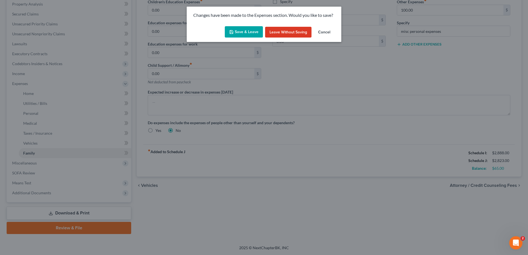
drag, startPoint x: 254, startPoint y: 34, endPoint x: 222, endPoint y: 37, distance: 31.6
click at [253, 34] on button "Save & Leave" at bounding box center [244, 32] width 38 height 12
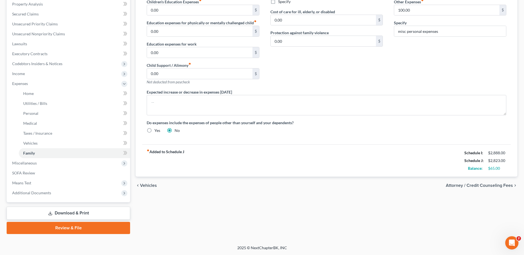
select select "0"
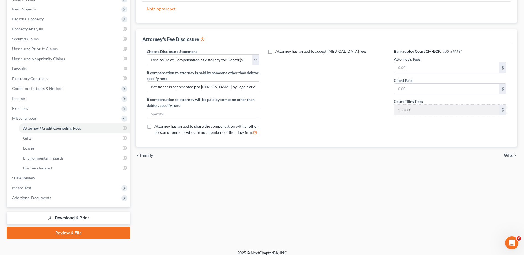
scroll to position [88, 0]
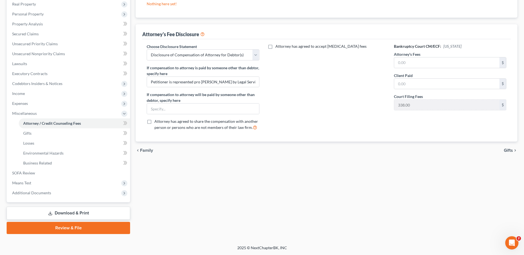
click at [511, 151] on span "Gifts" at bounding box center [508, 150] width 9 height 4
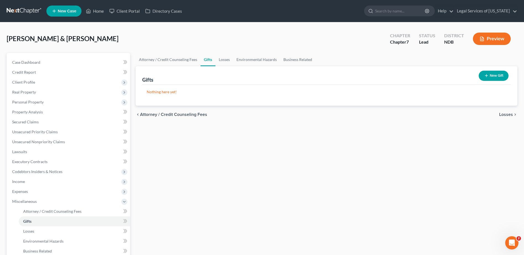
click at [507, 114] on span "Losses" at bounding box center [506, 114] width 14 height 4
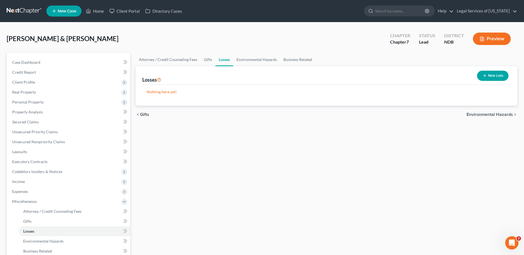
click at [494, 115] on span "Environmental Hazards" at bounding box center [489, 114] width 46 height 4
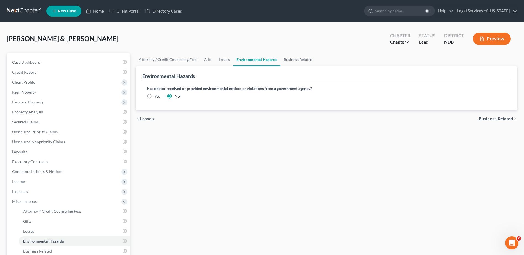
click at [488, 119] on span "Business Related" at bounding box center [495, 119] width 34 height 4
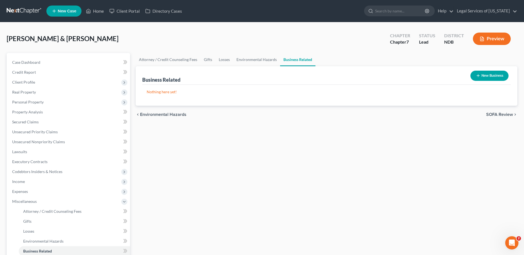
click at [491, 114] on span "SOFA Review" at bounding box center [499, 114] width 27 height 4
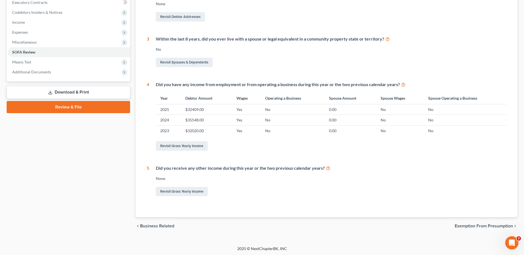
scroll to position [160, 0]
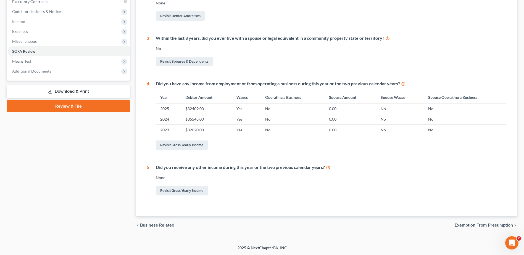
click at [477, 225] on span "Exemption from Presumption" at bounding box center [483, 225] width 58 height 4
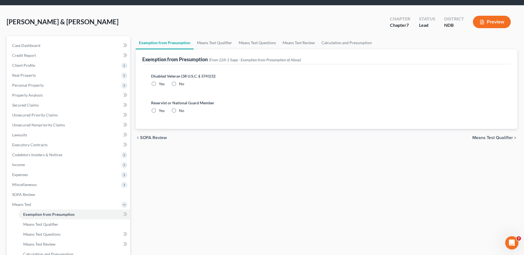
scroll to position [55, 0]
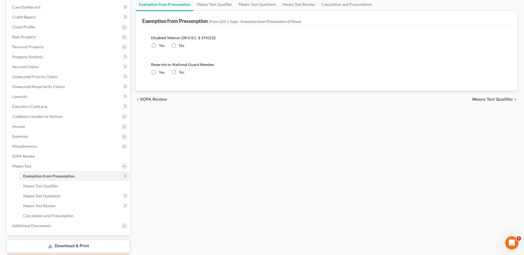
click at [162, 101] on span "SOFA Review" at bounding box center [153, 99] width 27 height 4
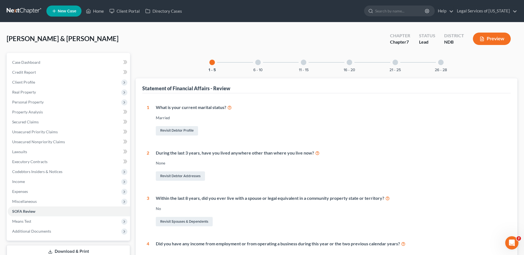
click at [259, 65] on div "6 - 10" at bounding box center [257, 62] width 19 height 19
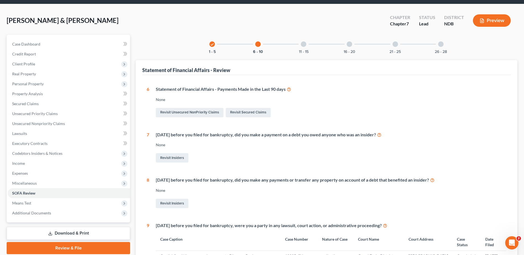
scroll to position [28, 0]
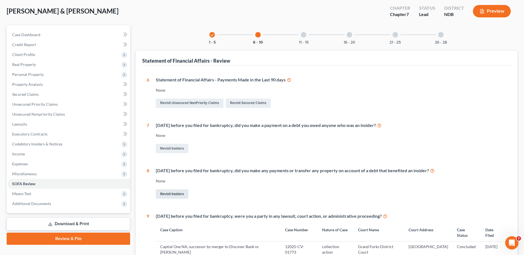
click at [175, 193] on link "Revisit Insiders" at bounding box center [172, 193] width 33 height 9
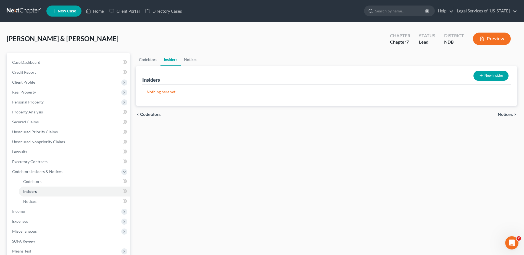
click at [503, 75] on button "New Insider" at bounding box center [490, 76] width 35 height 10
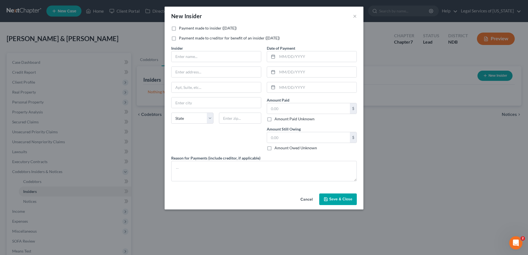
click at [179, 27] on label "Payment made to insider ([DATE])" at bounding box center [208, 28] width 58 height 6
click at [181, 27] on input "Payment made to insider ([DATE])" at bounding box center [183, 27] width 4 height 4
checkbox input "true"
click at [195, 58] on input "text" at bounding box center [215, 56] width 89 height 10
type input "son"
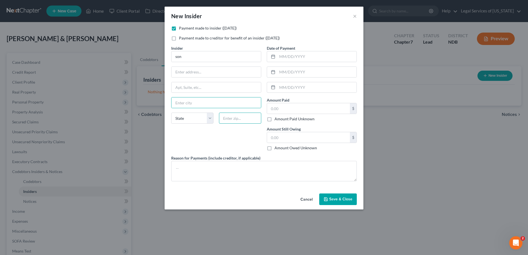
click at [236, 119] on input "text" at bounding box center [240, 118] width 42 height 11
type input "55101"
type input "Saint [PERSON_NAME]"
select select "24"
click at [289, 110] on input "text" at bounding box center [308, 108] width 83 height 10
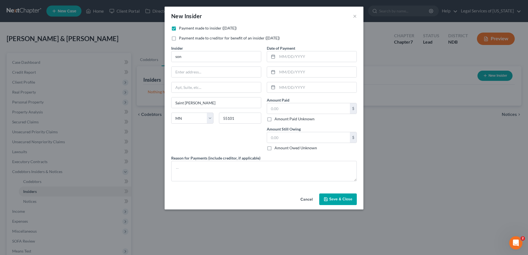
click at [274, 121] on label "Amount Paid Unknown" at bounding box center [294, 119] width 40 height 6
click at [277, 120] on input "Amount Paid Unknown" at bounding box center [279, 118] width 4 height 4
checkbox input "true"
type input "0.00"
click at [234, 170] on textarea at bounding box center [264, 171] width 186 height 20
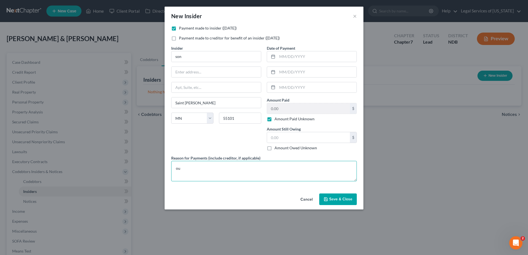
type textarea "o"
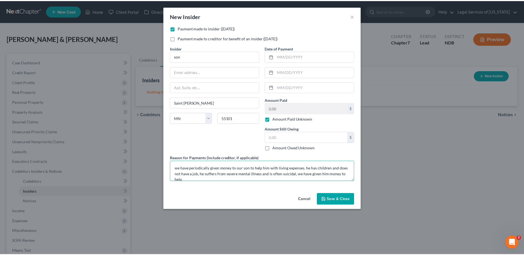
scroll to position [1, 0]
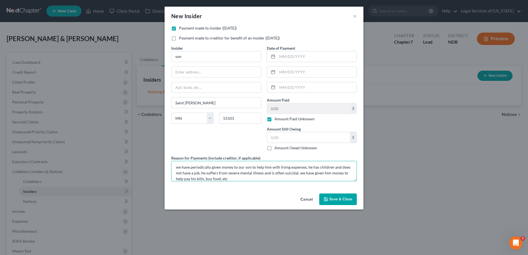
type textarea "we have periodically given money to our son to help him with living expenses. h…"
click at [338, 200] on span "Save & Close" at bounding box center [340, 199] width 23 height 5
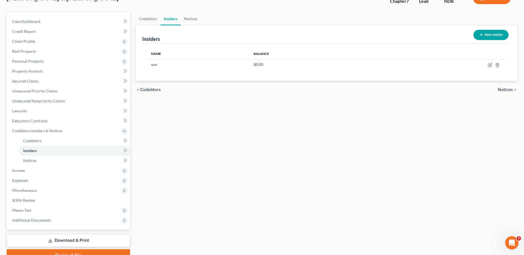
scroll to position [0, 0]
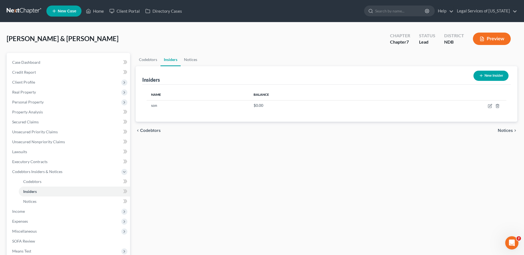
click at [510, 131] on span "Notices" at bounding box center [504, 130] width 15 height 4
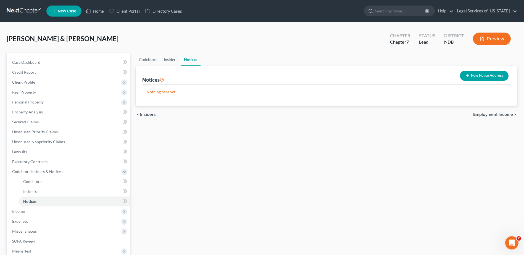
click at [488, 113] on span "Employment Income" at bounding box center [493, 114] width 40 height 4
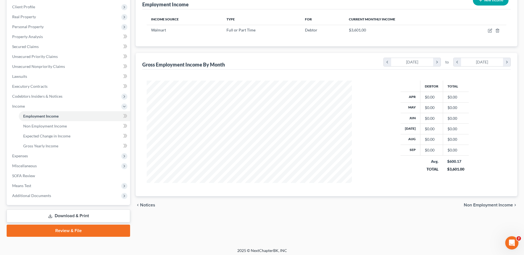
scroll to position [78, 0]
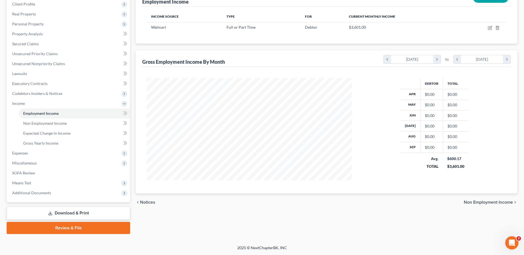
click at [481, 199] on div "chevron_left Notices Non Employment Income chevron_right" at bounding box center [327, 203] width 382 height 18
click at [479, 203] on span "Non Employment Income" at bounding box center [488, 202] width 49 height 4
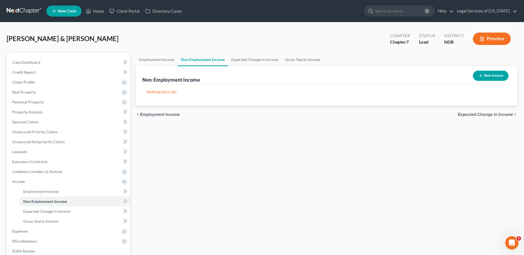
click at [485, 115] on span "Expected Change in Income" at bounding box center [485, 114] width 55 height 4
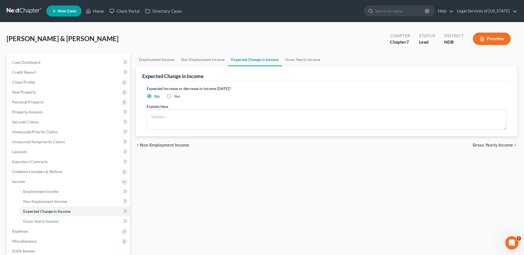
click at [482, 144] on span "Gross Yearly Income" at bounding box center [492, 145] width 40 height 4
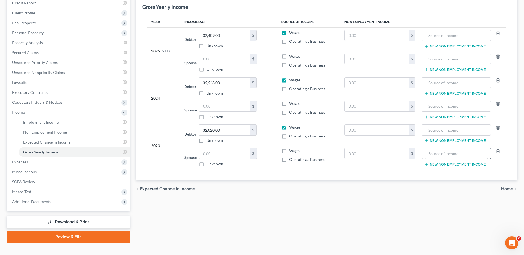
scroll to position [78, 0]
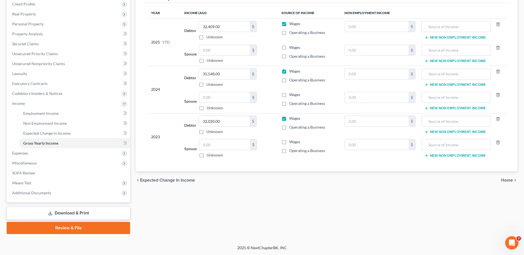
click at [510, 180] on span "Home" at bounding box center [507, 180] width 12 height 4
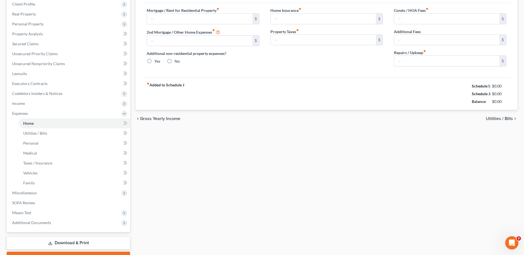
scroll to position [50, 0]
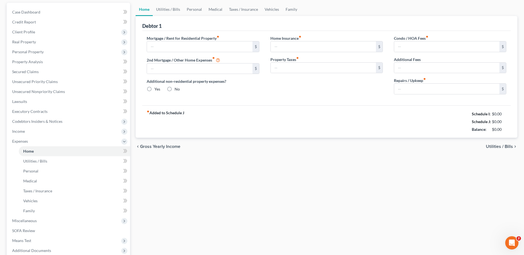
type input "850.00"
type input "0.00"
radio input "true"
type input "0.00"
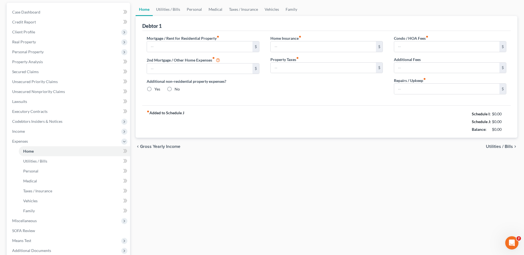
type input "0.00"
click at [509, 180] on div "Home Utilities / Bills Personal Medical Taxes / Insurance Vehicles Family Debto…" at bounding box center [326, 147] width 387 height 289
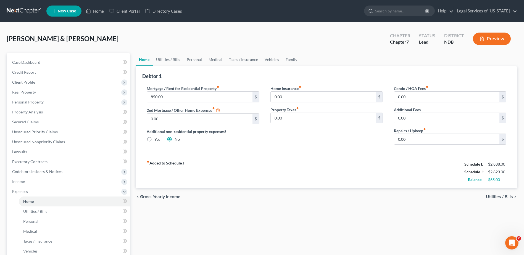
click at [499, 195] on span "Utilities / Bills" at bounding box center [499, 197] width 27 height 4
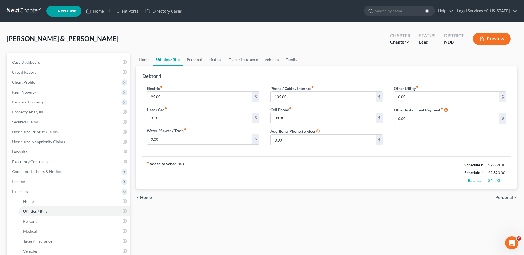
click at [502, 196] on span "Personal" at bounding box center [504, 197] width 18 height 4
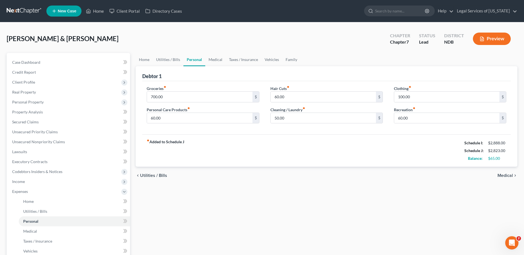
click at [504, 175] on span "Medical" at bounding box center [504, 175] width 15 height 4
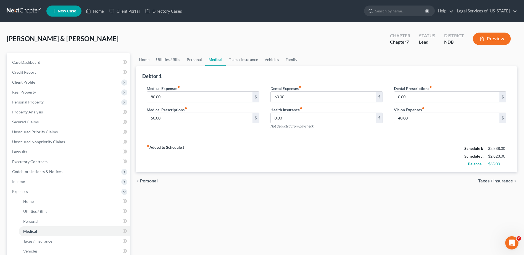
click at [501, 183] on span "Taxes / Insurance" at bounding box center [495, 181] width 35 height 4
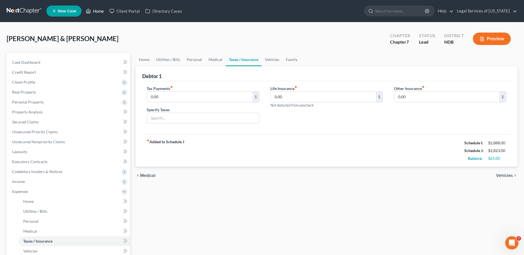
click at [99, 11] on link "Home" at bounding box center [94, 11] width 23 height 10
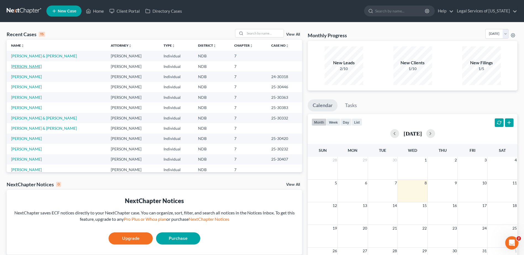
click at [20, 66] on link "[PERSON_NAME]" at bounding box center [26, 66] width 31 height 5
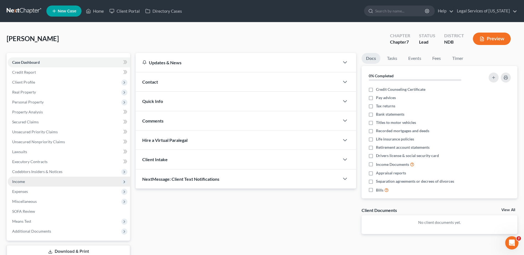
drag, startPoint x: 19, startPoint y: 184, endPoint x: 26, endPoint y: 183, distance: 7.0
click at [18, 183] on span "Income" at bounding box center [18, 181] width 13 height 5
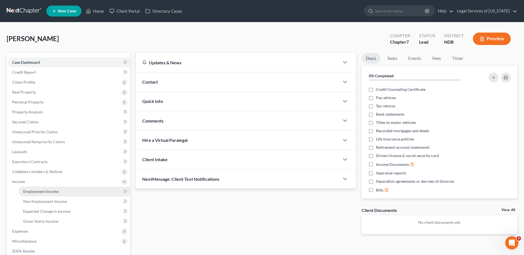
drag, startPoint x: 26, startPoint y: 183, endPoint x: 35, endPoint y: 190, distance: 11.7
click at [27, 183] on span "Income" at bounding box center [69, 182] width 122 height 10
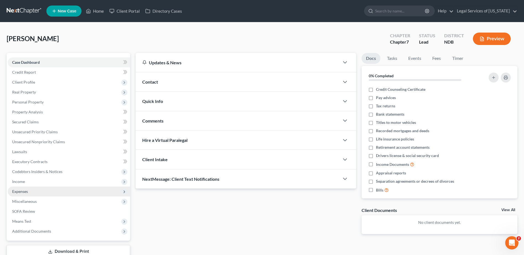
click at [35, 190] on span "Expenses" at bounding box center [69, 192] width 122 height 10
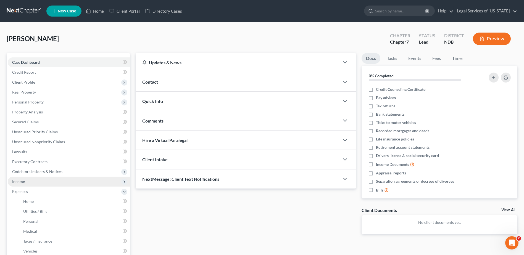
drag, startPoint x: 24, startPoint y: 181, endPoint x: 30, endPoint y: 181, distance: 6.4
click at [24, 181] on span "Income" at bounding box center [18, 181] width 13 height 5
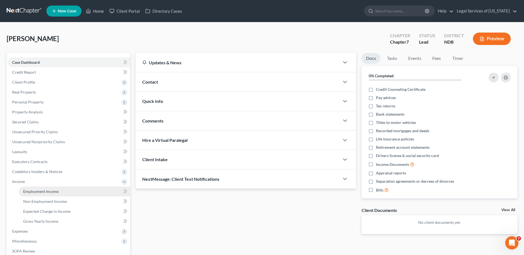
click at [35, 191] on span "Employment Income" at bounding box center [40, 191] width 35 height 5
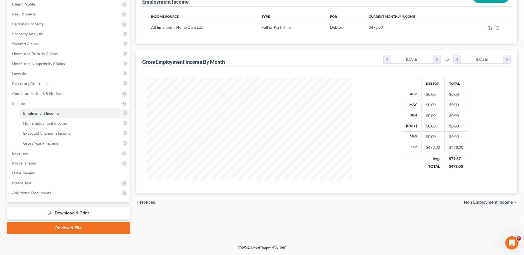
click at [467, 202] on span "Non Employment Income" at bounding box center [488, 202] width 49 height 4
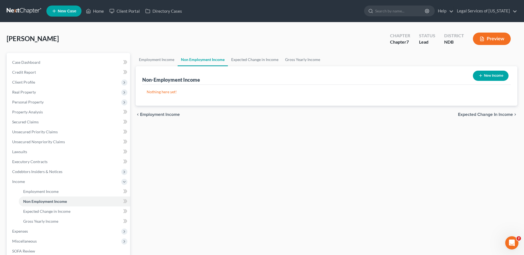
click at [497, 76] on button "New Income" at bounding box center [491, 76] width 36 height 10
select select "0"
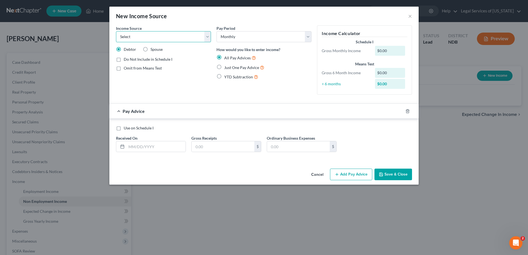
click at [208, 37] on select "Select Unemployment Disability (from employer) Pension Retirement Social Securi…" at bounding box center [163, 36] width 95 height 11
select select "4"
click at [116, 31] on select "Select Unemployment Disability (from employer) Pension Retirement Social Securi…" at bounding box center [163, 36] width 95 height 11
click at [151, 147] on input "text" at bounding box center [155, 146] width 59 height 10
type input "10/01/2025"
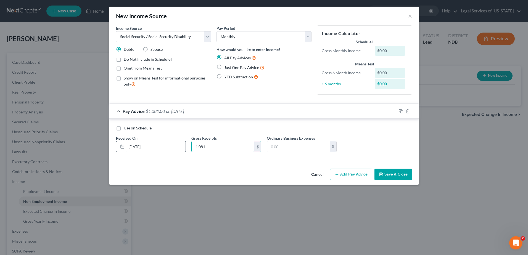
type input "1,081"
click at [398, 174] on button "Save & Close" at bounding box center [393, 175] width 38 height 12
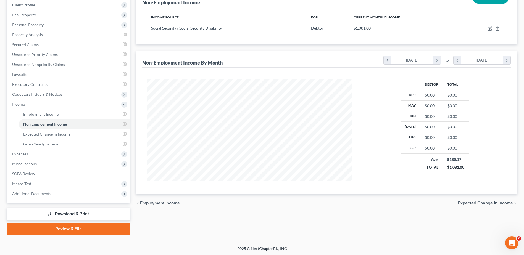
scroll to position [78, 0]
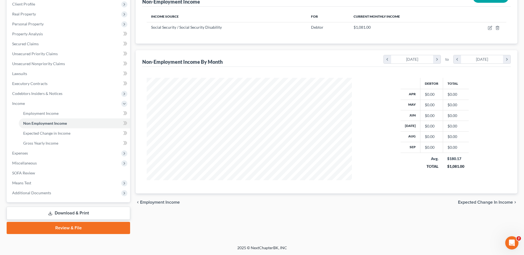
click at [478, 202] on span "Expected Change in Income" at bounding box center [485, 202] width 55 height 4
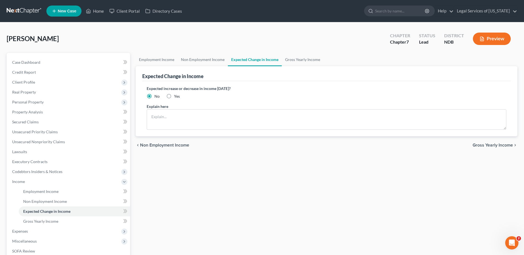
click at [478, 144] on span "Gross Yearly Income" at bounding box center [492, 145] width 40 height 4
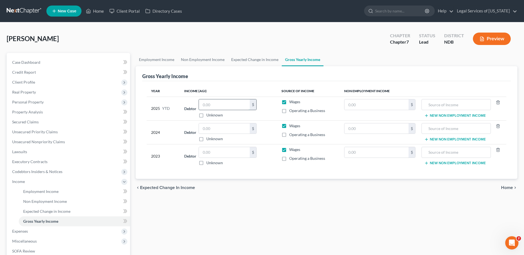
click at [220, 105] on input "text" at bounding box center [224, 104] width 51 height 10
type input "4,780"
click at [211, 128] on input "text" at bounding box center [224, 128] width 51 height 10
type input "5,736"
click at [217, 154] on input "text" at bounding box center [224, 152] width 51 height 10
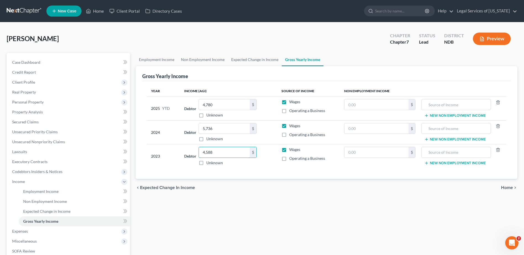
type input "4,588"
click at [389, 105] on input "text" at bounding box center [376, 104] width 64 height 10
type input "10,810"
click at [453, 105] on input "text" at bounding box center [455, 104] width 63 height 10
type input "social security"
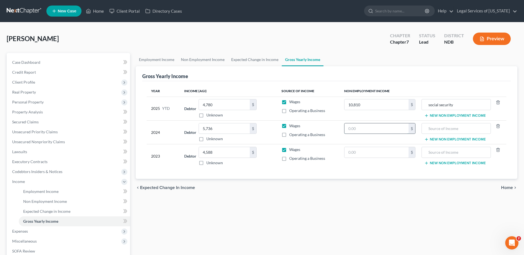
click at [352, 129] on input "text" at bounding box center [376, 128] width 64 height 10
type input "12,792"
click at [362, 155] on input "text" at bounding box center [376, 152] width 64 height 10
type input "12,712"
drag, startPoint x: 460, startPoint y: 105, endPoint x: 428, endPoint y: 100, distance: 33.0
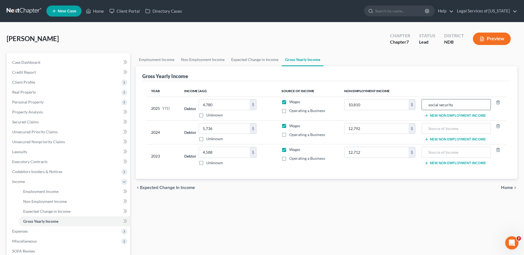
click at [428, 100] on input "social security" at bounding box center [455, 104] width 63 height 10
click at [443, 68] on div "Gross Yearly Income" at bounding box center [326, 73] width 368 height 15
click at [436, 128] on input "text" at bounding box center [455, 128] width 63 height 10
paste input "social security"
type input "social security"
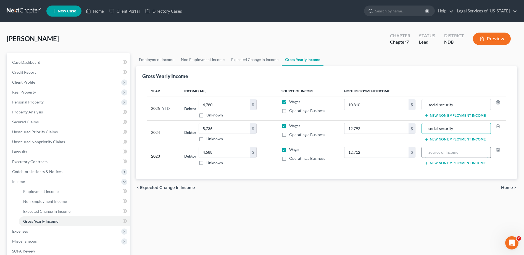
click at [433, 153] on input "text" at bounding box center [455, 152] width 63 height 10
paste input "social security"
type input "social security"
click at [506, 188] on span "Home" at bounding box center [507, 188] width 12 height 4
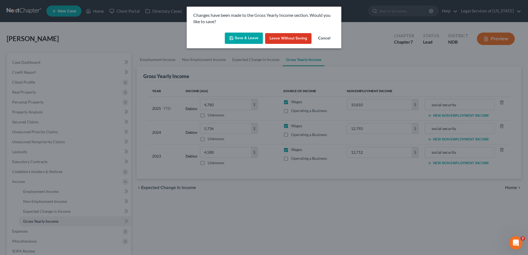
click at [257, 41] on button "Save & Leave" at bounding box center [244, 39] width 38 height 12
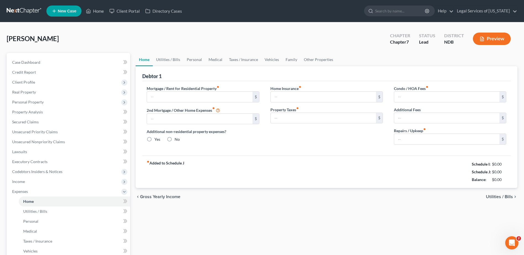
type input "0.00"
radio input "true"
type input "0.00"
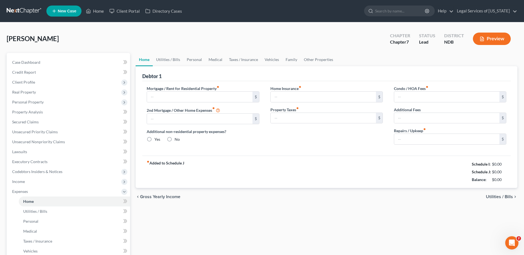
type input "0.00"
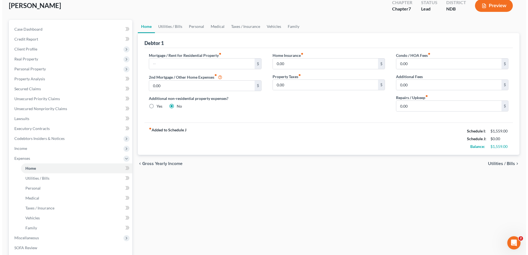
scroll to position [55, 0]
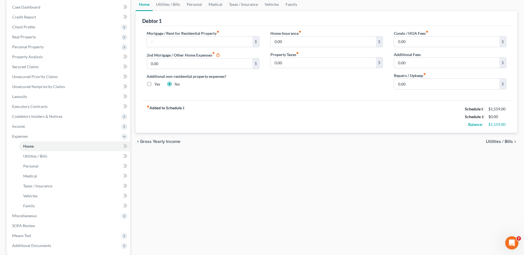
click at [500, 142] on span "Utilities / Bills" at bounding box center [499, 141] width 27 height 4
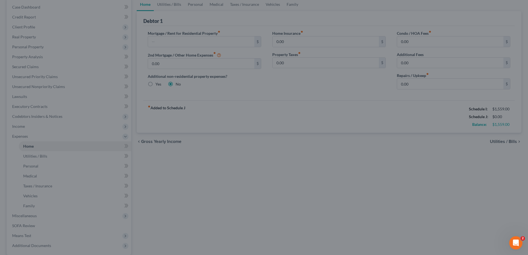
click at [350, 184] on div at bounding box center [264, 127] width 528 height 255
click at [316, 138] on div at bounding box center [264, 127] width 528 height 255
click at [318, 138] on div at bounding box center [264, 127] width 528 height 255
click at [181, 38] on div at bounding box center [264, 127] width 528 height 255
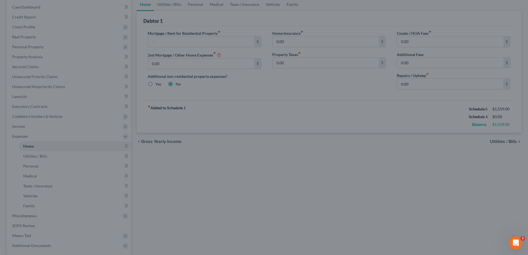
drag, startPoint x: 182, startPoint y: 38, endPoint x: 309, endPoint y: 66, distance: 130.1
click at [182, 37] on div at bounding box center [264, 127] width 528 height 255
click at [510, 239] on div "Open Intercom Messenger" at bounding box center [515, 242] width 18 height 18
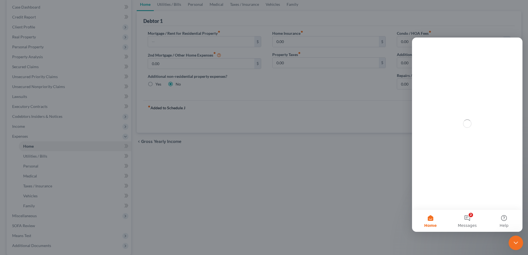
scroll to position [0, 0]
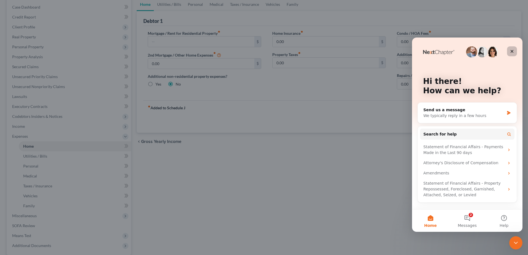
click at [513, 54] on div "Close" at bounding box center [512, 51] width 10 height 10
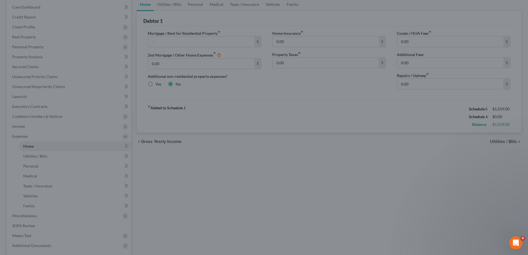
click at [273, 160] on div at bounding box center [264, 127] width 528 height 255
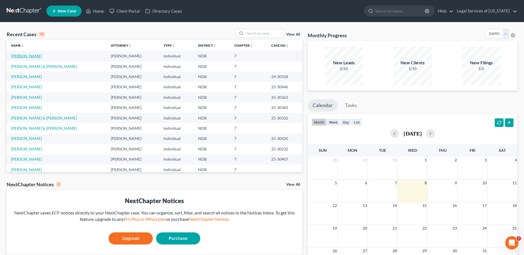
click at [22, 57] on link "[PERSON_NAME]" at bounding box center [26, 56] width 31 height 5
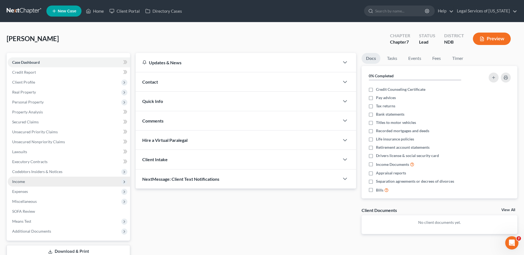
click at [24, 182] on span "Income" at bounding box center [18, 181] width 13 height 5
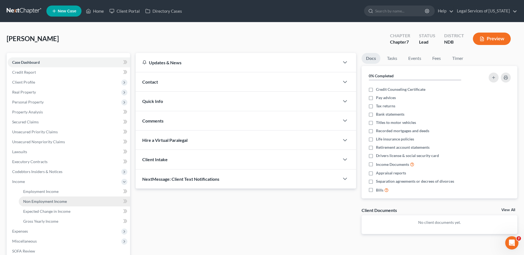
click at [35, 202] on span "Non Employment Income" at bounding box center [45, 201] width 44 height 5
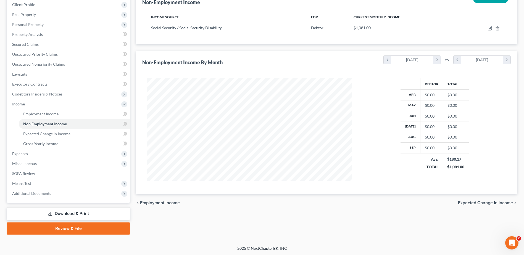
scroll to position [78, 0]
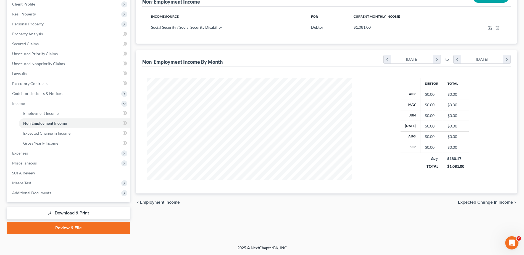
click at [466, 204] on span "Expected Change in Income" at bounding box center [485, 202] width 55 height 4
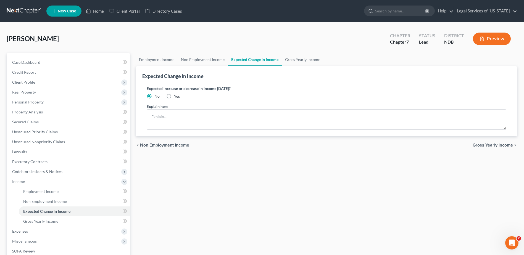
click at [500, 147] on span "Gross Yearly Income" at bounding box center [492, 145] width 40 height 4
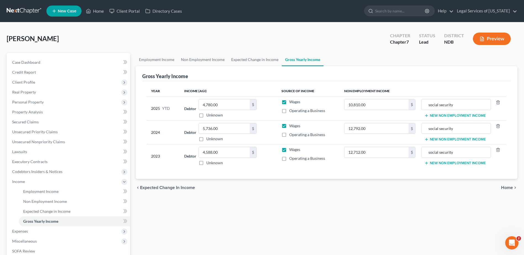
click at [509, 188] on span "Home" at bounding box center [507, 188] width 12 height 4
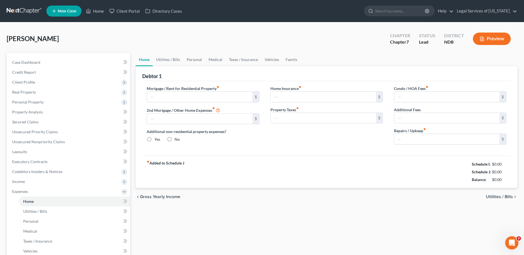
type input "0.00"
radio input "true"
type input "0.00"
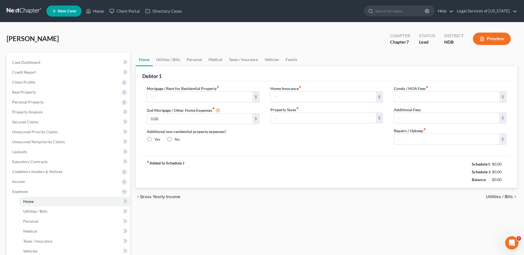
type input "0.00"
click at [493, 196] on span "Utilities / Bills" at bounding box center [499, 197] width 27 height 4
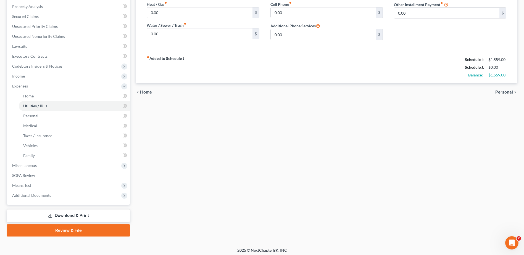
scroll to position [108, 0]
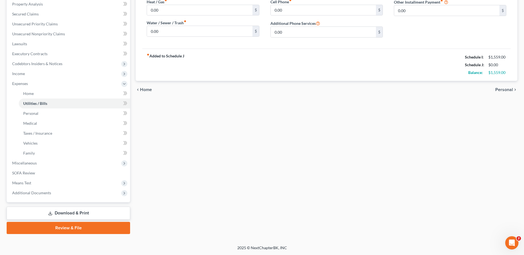
click at [68, 214] on link "Download & Print" at bounding box center [68, 213] width 123 height 13
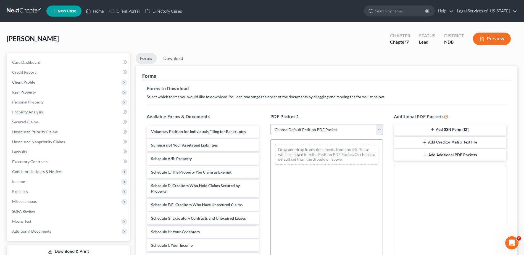
click at [377, 131] on select "Choose Default Petition PDF Packet Complete Bankruptcy Petition (all forms and …" at bounding box center [326, 129] width 112 height 11
select select "0"
click at [270, 124] on select "Choose Default Petition PDF Packet Complete Bankruptcy Petition (all forms and …" at bounding box center [326, 129] width 112 height 11
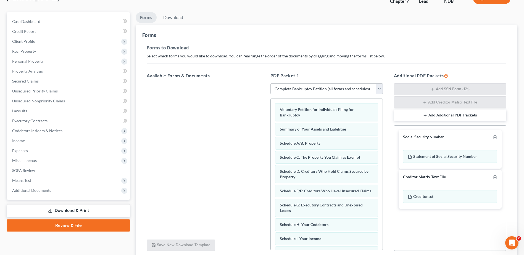
scroll to position [86, 0]
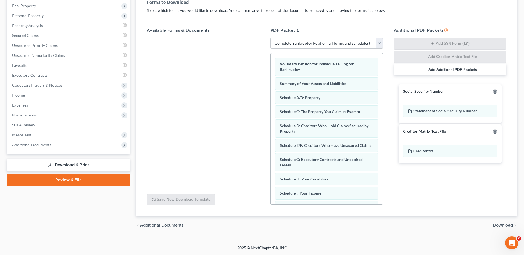
click at [71, 162] on link "Download & Print" at bounding box center [68, 165] width 123 height 13
click at [70, 166] on link "Download & Print" at bounding box center [68, 165] width 123 height 13
click at [70, 183] on link "Review & File" at bounding box center [68, 180] width 123 height 12
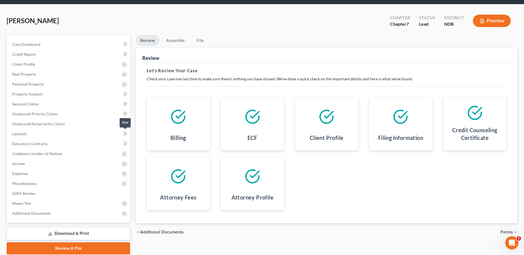
scroll to position [28, 0]
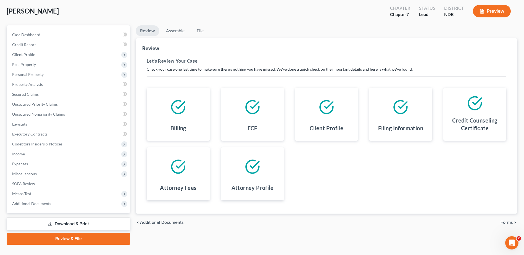
click at [74, 227] on link "Download & Print" at bounding box center [68, 224] width 123 height 13
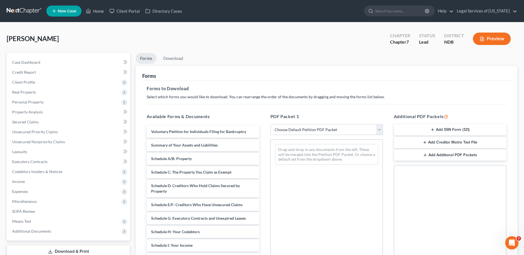
click at [380, 130] on select "Choose Default Petition PDF Packet Complete Bankruptcy Petition (all forms and …" at bounding box center [326, 129] width 112 height 11
select select "0"
click at [270, 124] on select "Choose Default Petition PDF Packet Complete Bankruptcy Petition (all forms and …" at bounding box center [326, 129] width 112 height 11
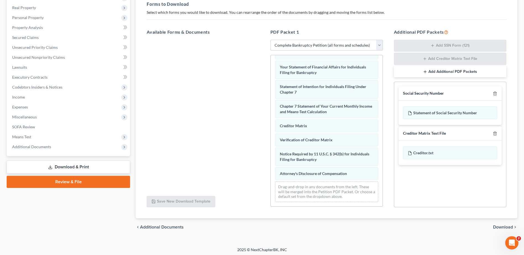
scroll to position [86, 0]
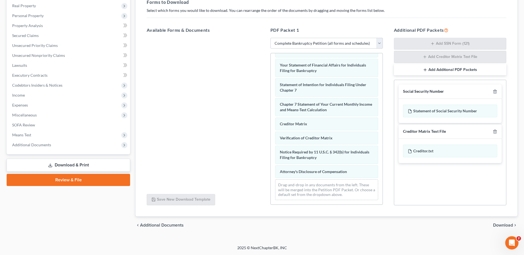
click at [500, 227] on span "Download" at bounding box center [503, 225] width 20 height 4
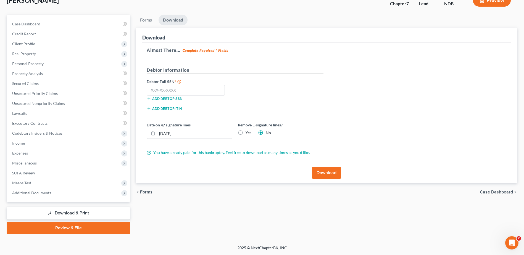
scroll to position [38, 0]
click at [174, 90] on input "text" at bounding box center [186, 90] width 78 height 11
type input "501-88-9323"
click at [319, 175] on button "Download" at bounding box center [326, 173] width 29 height 12
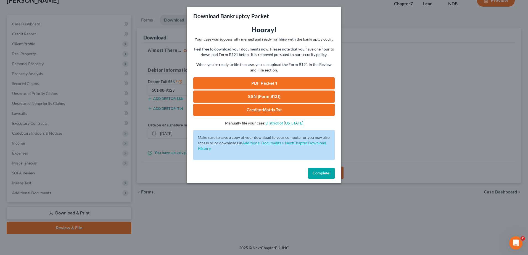
click at [292, 83] on link "PDF Packet 1" at bounding box center [263, 83] width 141 height 12
click at [235, 98] on link "SSN (Form B121)" at bounding box center [263, 97] width 141 height 12
click at [328, 179] on div "Complete!" at bounding box center [264, 175] width 155 height 18
click at [325, 173] on span "Complete!" at bounding box center [322, 173] width 18 height 5
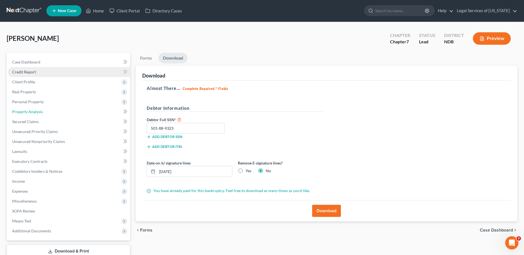
scroll to position [0, 0]
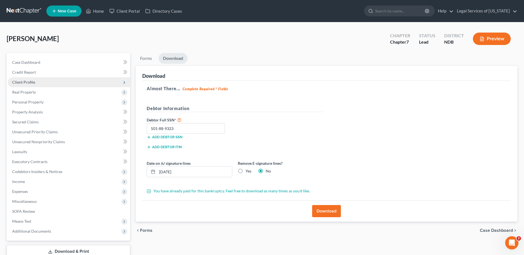
click at [30, 80] on span "Client Profile" at bounding box center [23, 82] width 23 height 5
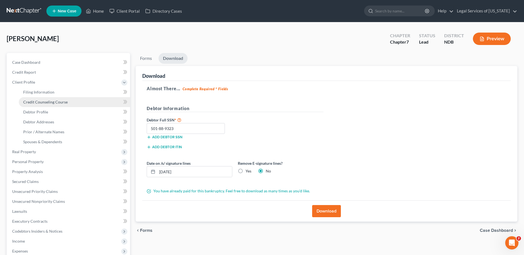
click at [48, 104] on span "Credit Counseling Course" at bounding box center [45, 102] width 44 height 5
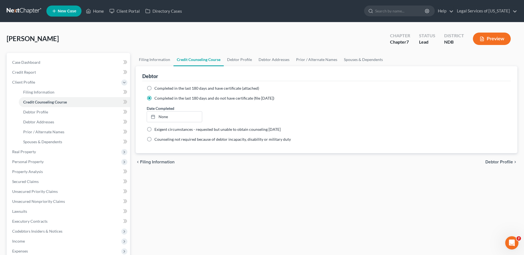
click at [154, 87] on label "Completed in the last 180 days and have certificate (attached)" at bounding box center [206, 89] width 105 height 6
click at [157, 87] on input "Completed in the last 180 days and have certificate (attached)" at bounding box center [159, 88] width 4 height 4
radio input "true"
radio input "false"
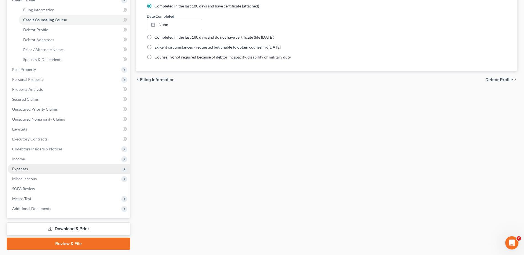
scroll to position [83, 0]
click at [30, 167] on span "Expenses" at bounding box center [69, 168] width 122 height 10
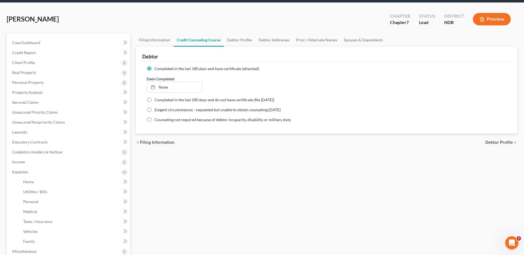
scroll to position [0, 0]
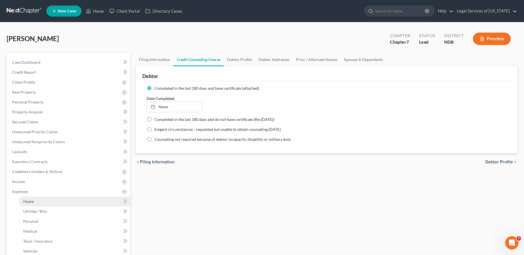
click at [30, 200] on span "Home" at bounding box center [28, 201] width 10 height 5
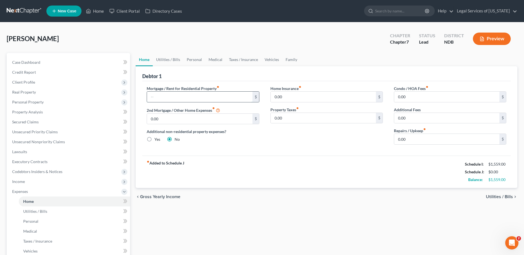
click at [174, 98] on input "text" at bounding box center [199, 97] width 105 height 10
type input "150"
click at [498, 197] on span "Utilities / Bills" at bounding box center [499, 197] width 27 height 4
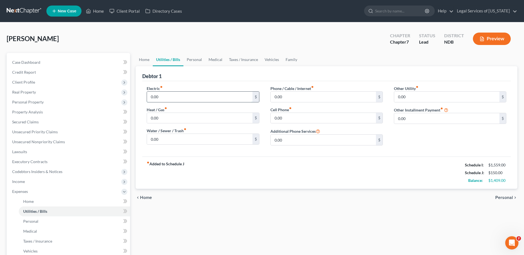
click at [179, 97] on input "0.00" at bounding box center [199, 97] width 105 height 10
type input "65"
type input "50"
click at [144, 198] on span "Home" at bounding box center [146, 197] width 12 height 4
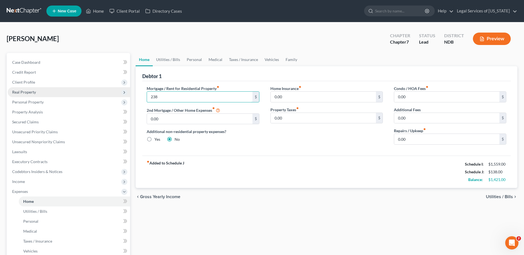
type input "238"
click at [504, 196] on span "Utilities / Bills" at bounding box center [499, 197] width 27 height 4
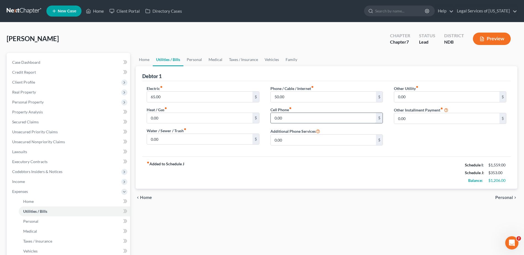
click at [297, 116] on input "0.00" at bounding box center [323, 118] width 105 height 10
type input "38"
click at [504, 199] on span "Personal" at bounding box center [504, 197] width 18 height 4
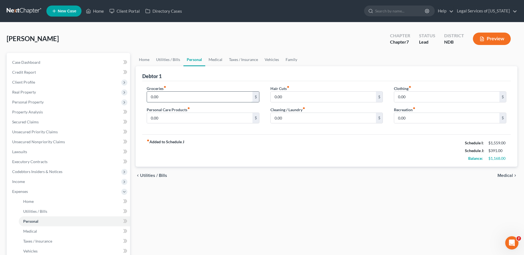
click at [194, 98] on input "0.00" at bounding box center [199, 97] width 105 height 10
type input "350"
type input "50"
type input "40"
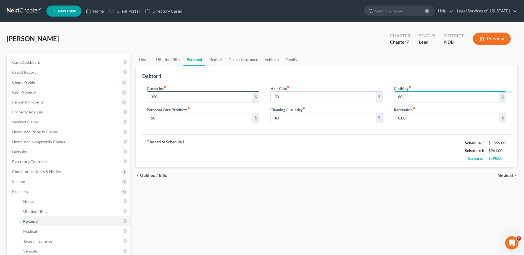
type input "80.00"
type input "60"
click at [502, 175] on span "Medical" at bounding box center [504, 175] width 15 height 4
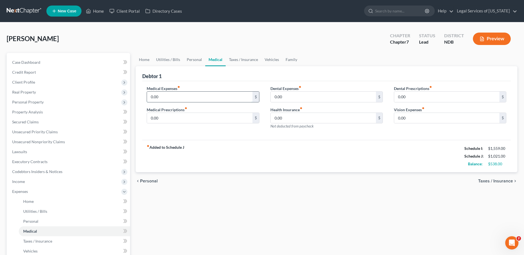
click at [188, 101] on input "0.00" at bounding box center [199, 97] width 105 height 10
type input "025"
type input "25"
click at [486, 181] on span "Taxes / Insurance" at bounding box center [495, 181] width 35 height 4
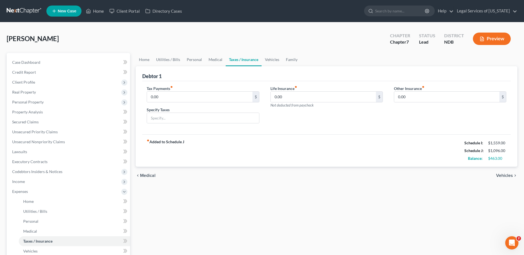
click at [507, 176] on span "Vehicles" at bounding box center [504, 175] width 17 height 4
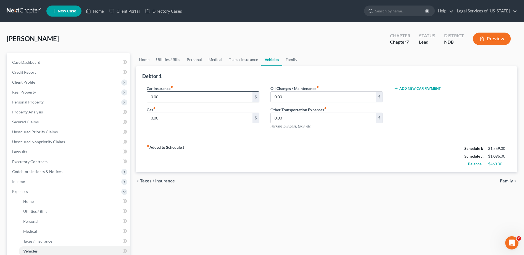
click at [194, 93] on input "0.00" at bounding box center [199, 97] width 105 height 10
type input "90"
type input "125"
type input "50"
click at [503, 180] on span "Family" at bounding box center [506, 181] width 13 height 4
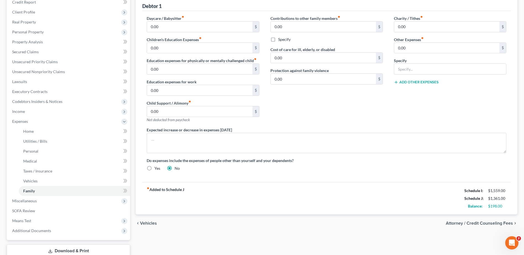
scroll to position [83, 0]
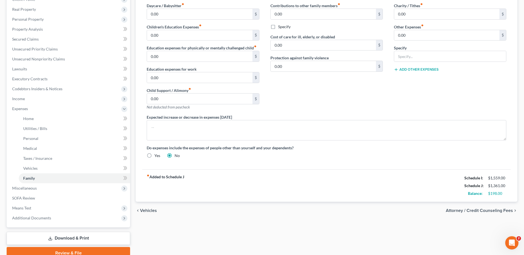
click at [466, 211] on span "Attorney / Credit Counseling Fees" at bounding box center [479, 210] width 67 height 4
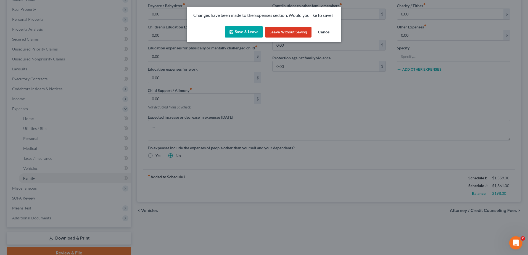
click at [319, 33] on button "Cancel" at bounding box center [324, 32] width 21 height 11
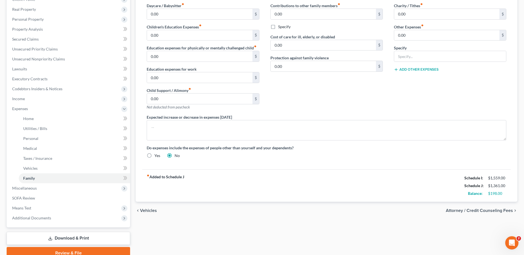
click at [148, 212] on span "Vehicles" at bounding box center [148, 210] width 17 height 4
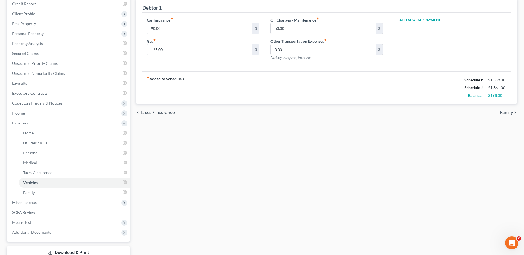
scroll to position [10, 0]
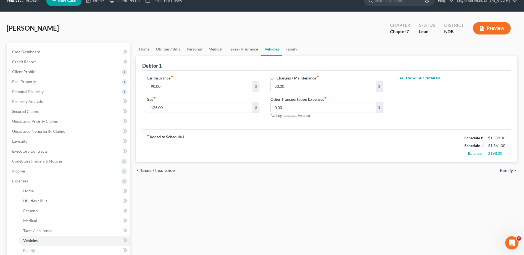
click at [148, 211] on div "Home Utilities / Bills Personal Medical Taxes / Insurance Vehicles Family Debto…" at bounding box center [326, 187] width 387 height 289
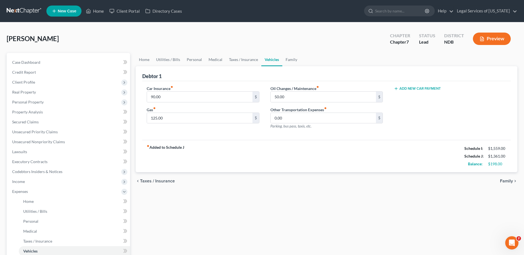
click at [152, 181] on span "Taxes / Insurance" at bounding box center [157, 181] width 35 height 4
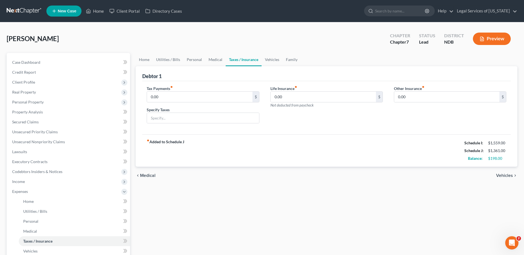
click at [152, 177] on span "Medical" at bounding box center [147, 175] width 15 height 4
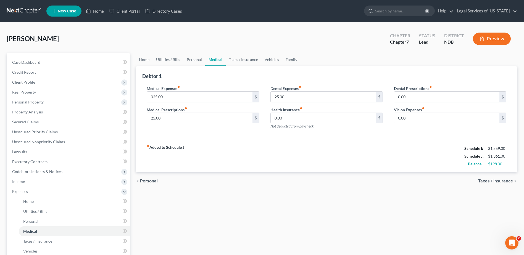
click at [152, 177] on div "chevron_left Personal Taxes / Insurance chevron_right" at bounding box center [327, 181] width 382 height 18
click at [145, 183] on span "Personal" at bounding box center [149, 181] width 18 height 4
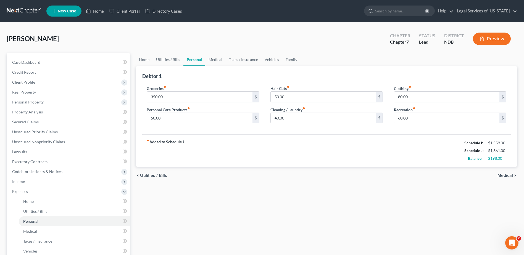
click at [159, 175] on span "Utilities / Bills" at bounding box center [153, 175] width 27 height 4
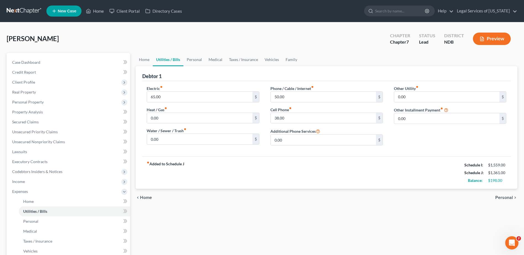
click at [142, 195] on div "chevron_left Home Personal chevron_right" at bounding box center [327, 198] width 382 height 18
click at [143, 199] on span "Home" at bounding box center [146, 197] width 12 height 4
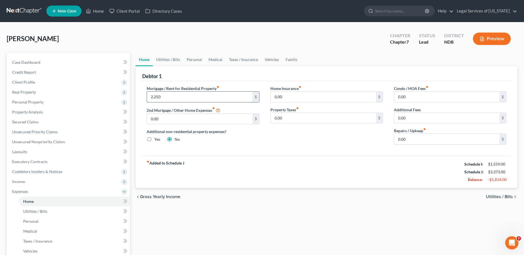
click at [153, 98] on input "2,250" at bounding box center [199, 97] width 105 height 10
type input "250"
click at [503, 195] on span "Utilities / Bills" at bounding box center [499, 197] width 27 height 4
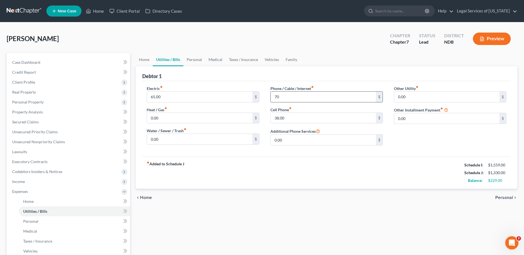
type input "70"
click at [507, 198] on span "Personal" at bounding box center [504, 197] width 18 height 4
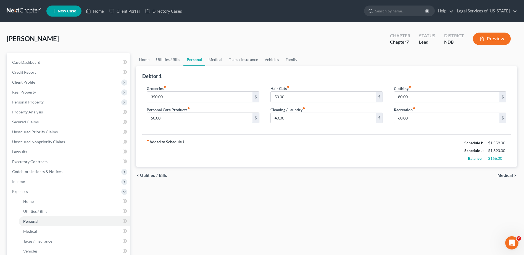
click at [161, 119] on input "50.00" at bounding box center [199, 118] width 105 height 10
type input "60"
click at [152, 177] on span "Utilities / Bills" at bounding box center [153, 175] width 27 height 4
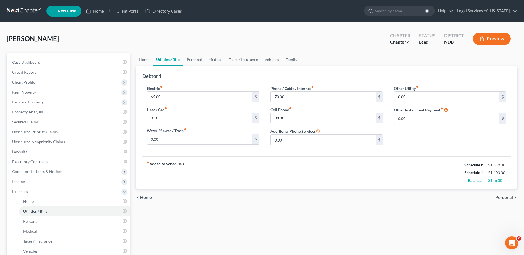
click at [142, 198] on span "Home" at bounding box center [146, 197] width 12 height 4
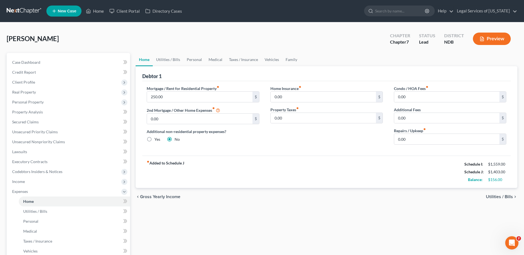
click at [158, 196] on span "Gross Yearly Income" at bounding box center [160, 197] width 40 height 4
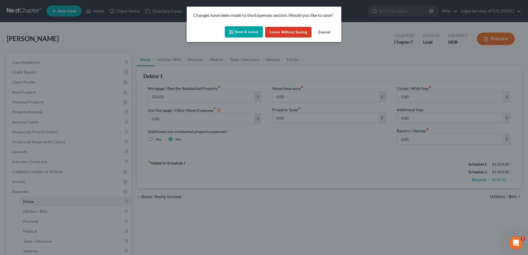
click at [328, 32] on button "Cancel" at bounding box center [324, 32] width 21 height 11
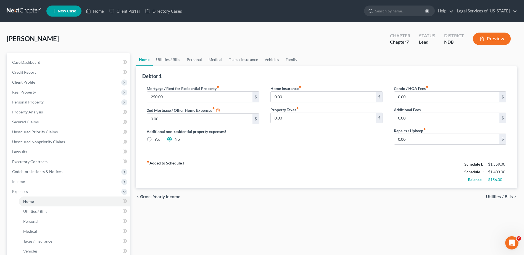
click at [501, 199] on span "Utilities / Bills" at bounding box center [499, 197] width 27 height 4
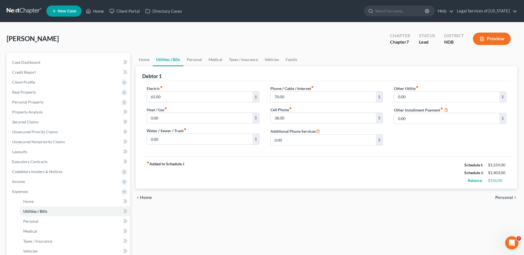
click at [144, 198] on span "Home" at bounding box center [146, 197] width 12 height 4
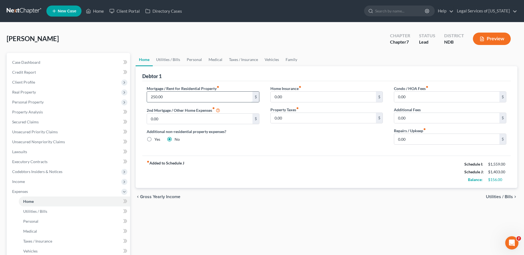
click at [154, 98] on input "250.00" at bounding box center [199, 97] width 105 height 10
type input "350"
click at [499, 198] on span "Utilities / Bills" at bounding box center [499, 197] width 27 height 4
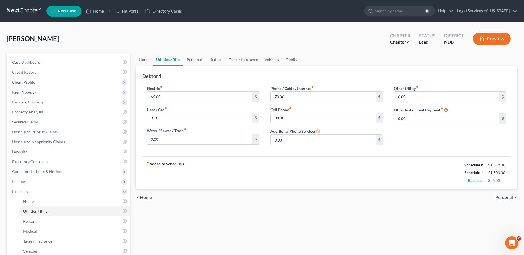
click at [502, 198] on span "Personal" at bounding box center [504, 197] width 18 height 4
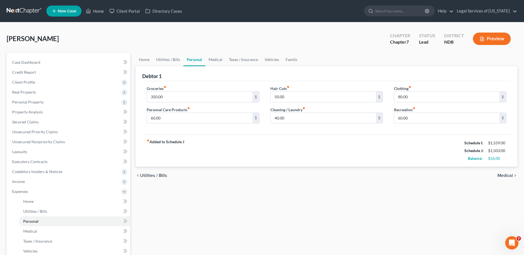
click at [504, 175] on span "Medical" at bounding box center [504, 175] width 15 height 4
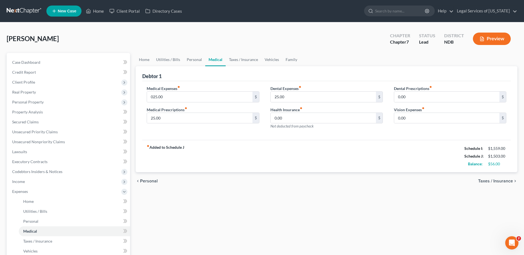
click at [499, 180] on span "Taxes / Insurance" at bounding box center [495, 181] width 35 height 4
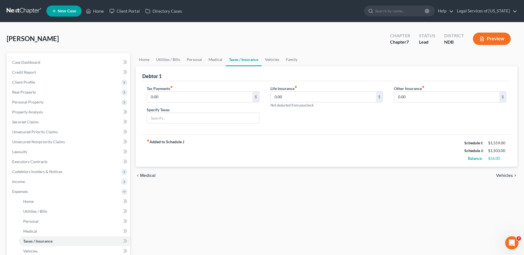
click at [500, 177] on span "Vehicles" at bounding box center [504, 175] width 17 height 4
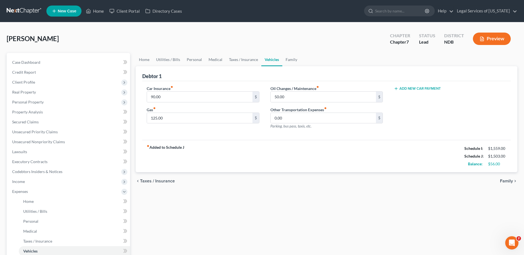
click at [510, 182] on span "Family" at bounding box center [506, 181] width 13 height 4
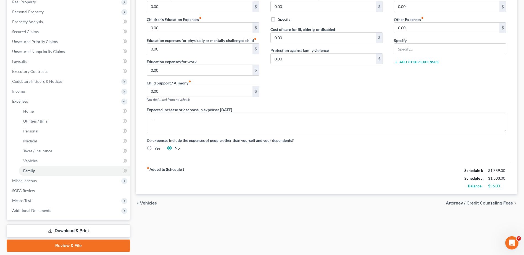
scroll to position [108, 0]
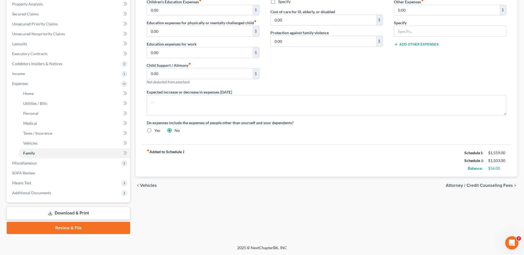
click at [482, 186] on span "Attorney / Credit Counseling Fees" at bounding box center [479, 185] width 67 height 4
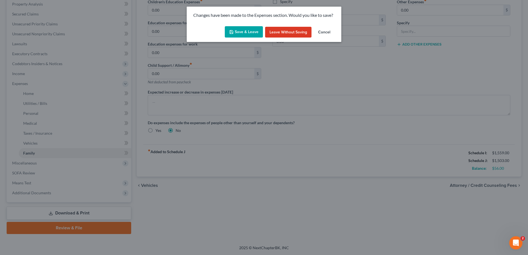
click at [250, 35] on button "Save & Leave" at bounding box center [244, 32] width 38 height 12
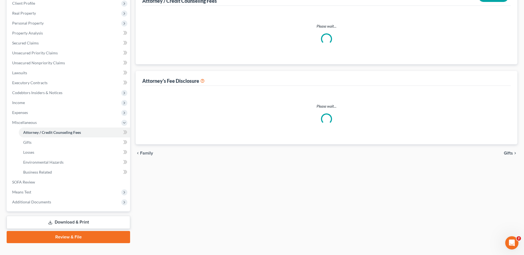
select select "0"
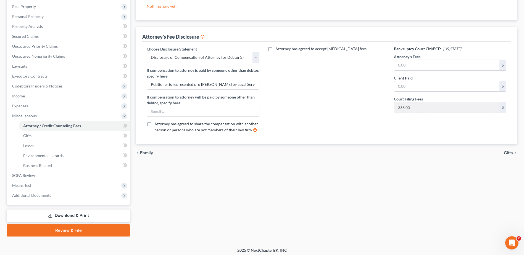
scroll to position [88, 0]
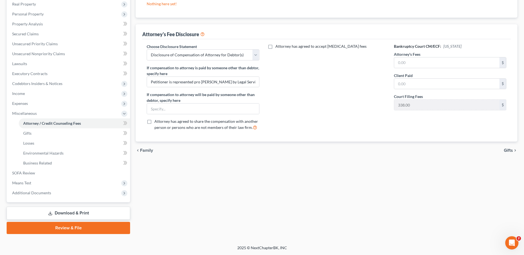
click at [512, 150] on span "Gifts" at bounding box center [508, 150] width 9 height 4
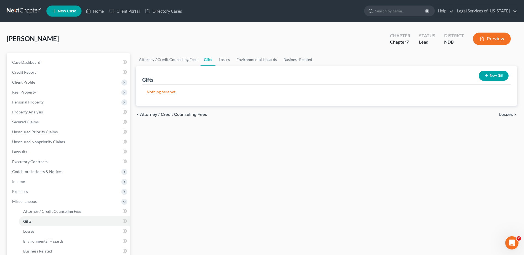
click at [508, 113] on span "Losses" at bounding box center [506, 114] width 14 height 4
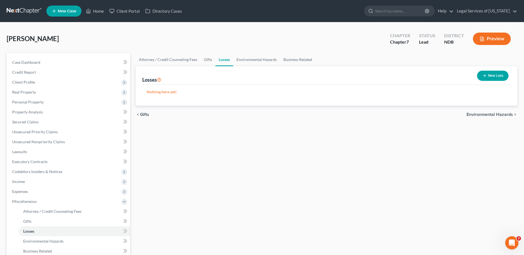
click at [504, 115] on span "Environmental Hazards" at bounding box center [489, 114] width 46 height 4
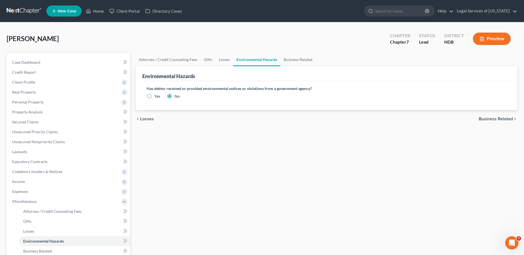
click at [501, 118] on span "Business Related" at bounding box center [495, 119] width 34 height 4
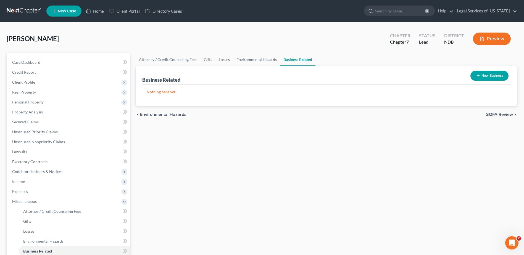
click at [503, 114] on span "SOFA Review" at bounding box center [499, 114] width 27 height 4
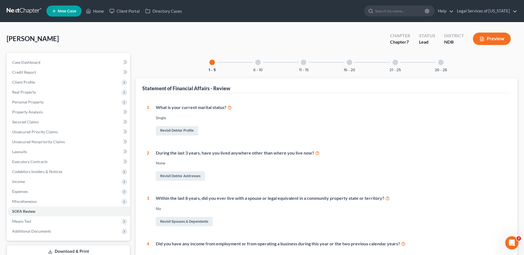
click at [257, 63] on div at bounding box center [258, 63] width 6 height 6
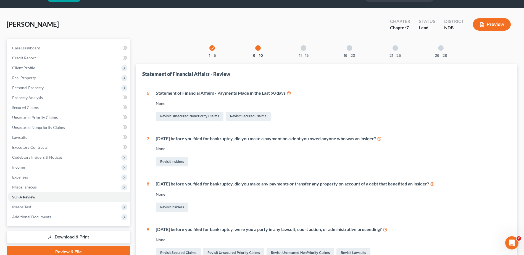
scroll to position [28, 0]
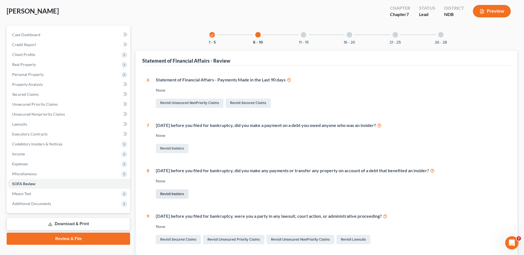
click at [177, 192] on link "Revisit Insiders" at bounding box center [172, 193] width 33 height 9
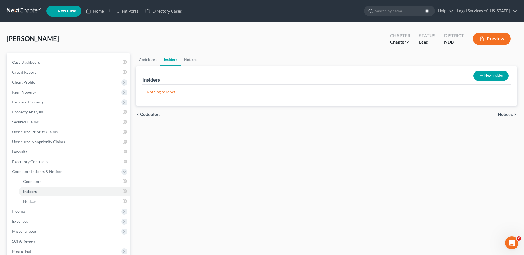
click at [486, 72] on button "New Insider" at bounding box center [490, 76] width 35 height 10
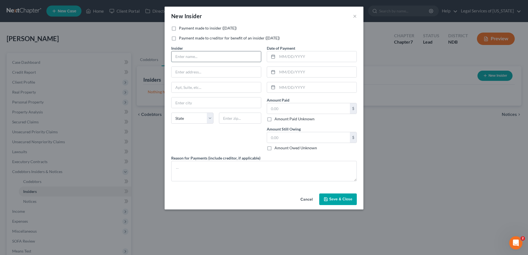
click at [205, 57] on input "text" at bounding box center [215, 56] width 89 height 10
click at [179, 28] on label "Payment made to insider ([DATE])" at bounding box center [208, 28] width 58 height 6
click at [181, 28] on input "Payment made to insider ([DATE])" at bounding box center [183, 27] width 4 height 4
checkbox input "true"
click at [186, 55] on input "text" at bounding box center [215, 56] width 89 height 10
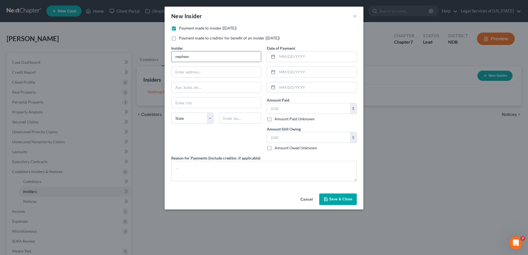
type input "nephew"
type input "55101"
type input "Saint [PERSON_NAME]"
select select "24"
click at [274, 120] on label "Amount Paid Unknown" at bounding box center [294, 119] width 40 height 6
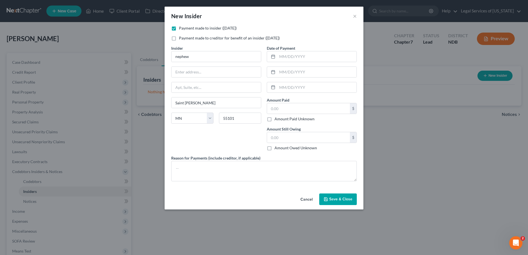
click at [277, 120] on input "Amount Paid Unknown" at bounding box center [279, 118] width 4 height 4
checkbox input "true"
type input "0.00"
drag, startPoint x: 231, startPoint y: 173, endPoint x: 224, endPoint y: 170, distance: 7.2
click at [231, 174] on textarea at bounding box center [264, 171] width 186 height 20
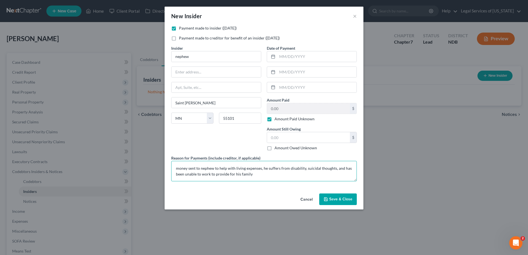
type textarea "money sent to nephew to help with living expenses, he suffers from disability, …"
click at [334, 204] on button "Save & Close" at bounding box center [338, 200] width 38 height 12
